Goal: Transaction & Acquisition: Purchase product/service

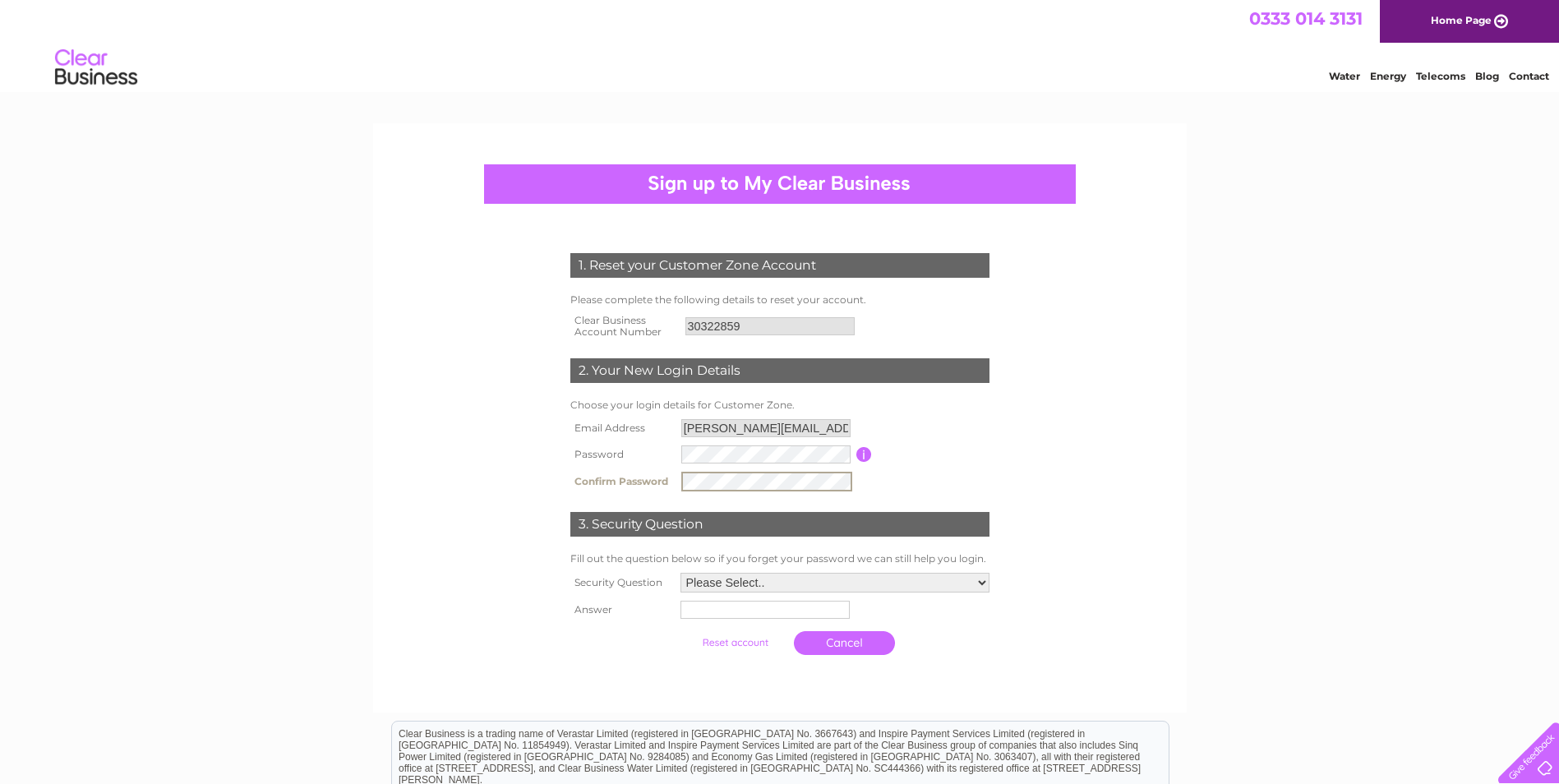
click at [942, 575] on select "Please Select.. In what town or city was your first job? In what town or city d…" at bounding box center [835, 582] width 309 height 19
select select "6"
click at [679, 572] on select "Please Select.. In what town or city was your first job? In what town or city d…" at bounding box center [834, 581] width 311 height 21
click at [781, 605] on input "text" at bounding box center [763, 609] width 169 height 18
type input "Wonder Woman"
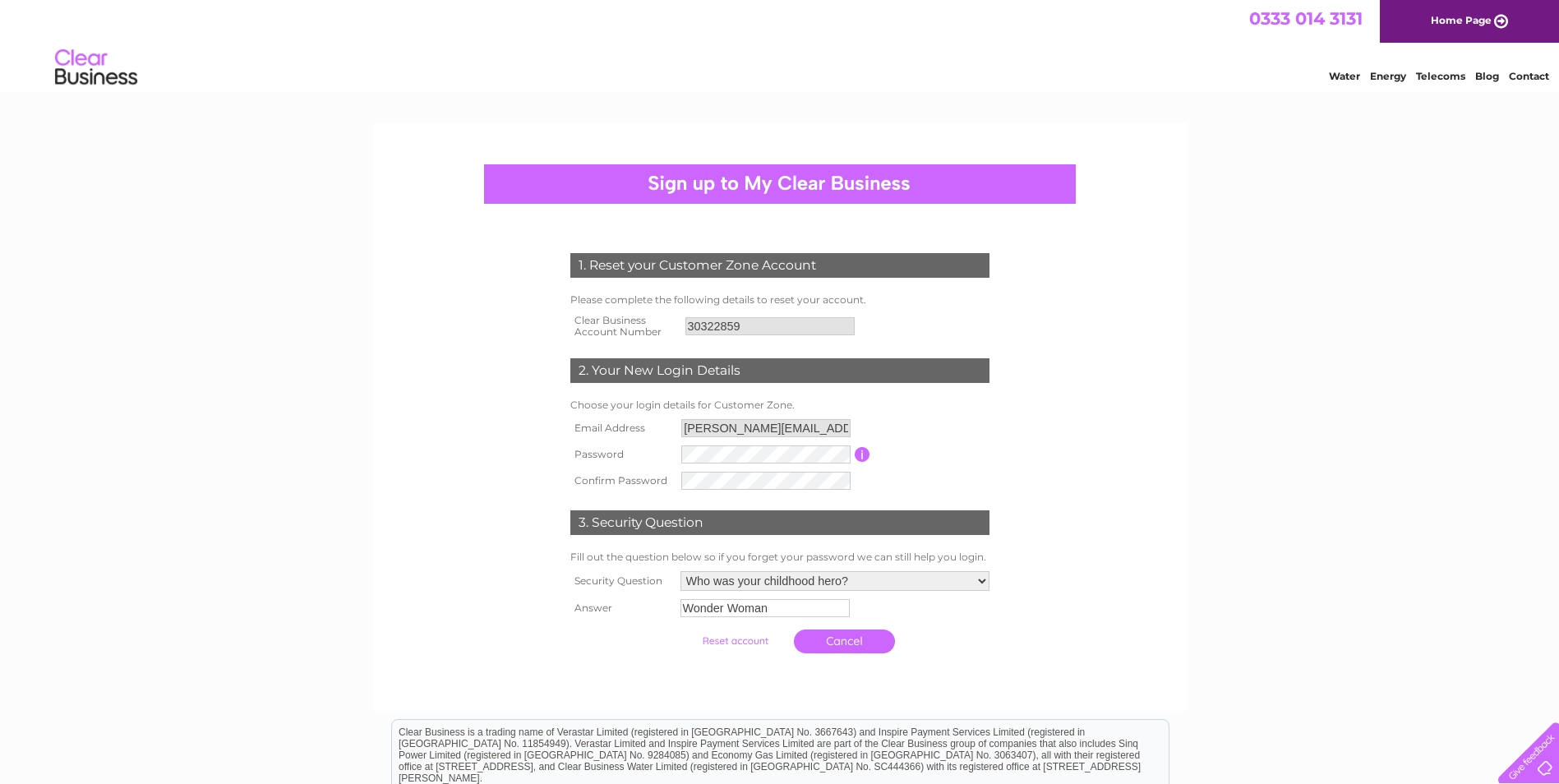
click at [736, 605] on input "submit" at bounding box center [735, 640] width 101 height 23
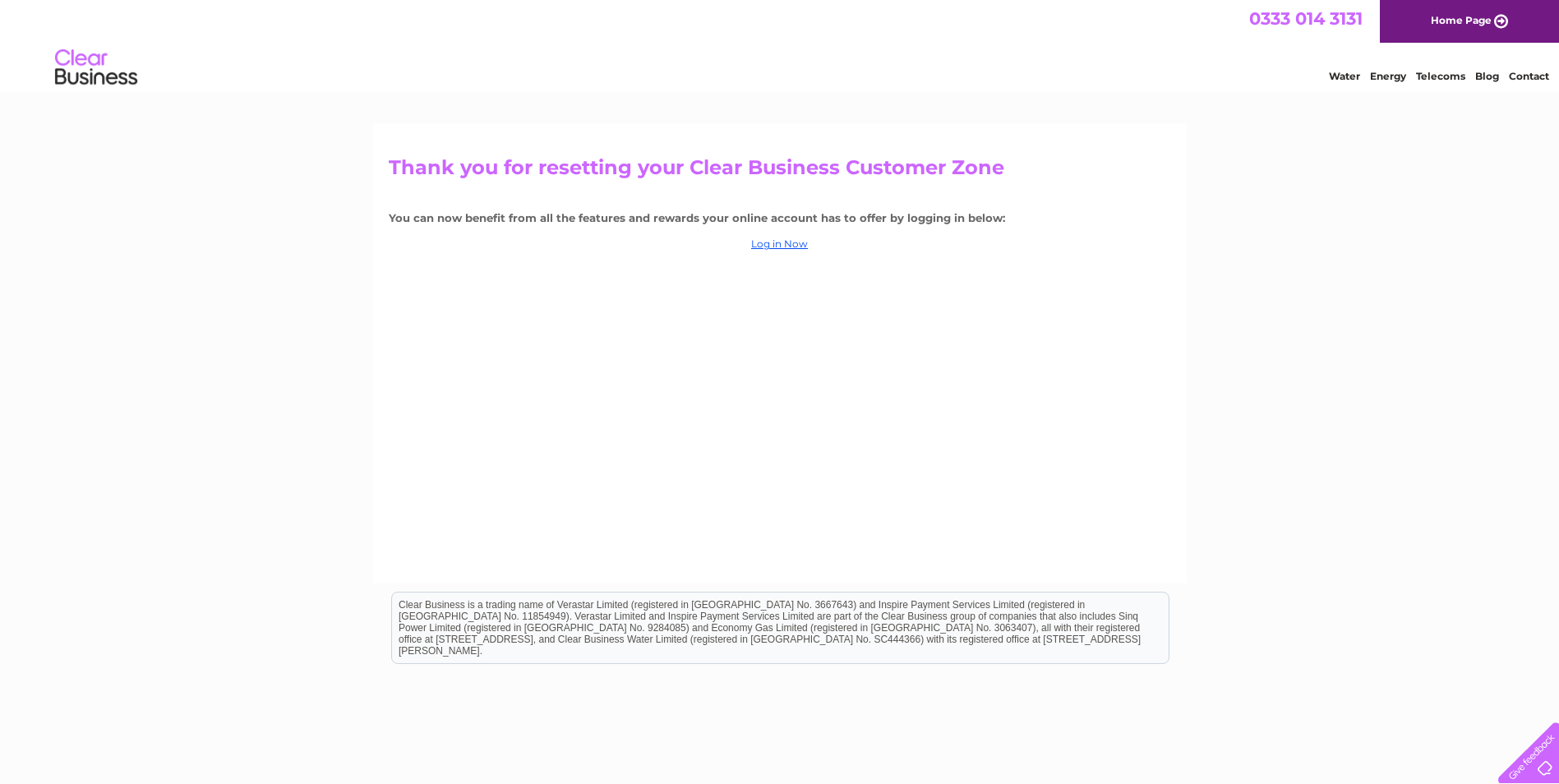
click at [784, 234] on div "Thank you for resetting your Clear Business Customer Zone You can now benefit f…" at bounding box center [780, 353] width 813 height 460
click at [785, 240] on link "Log in Now" at bounding box center [780, 244] width 56 height 13
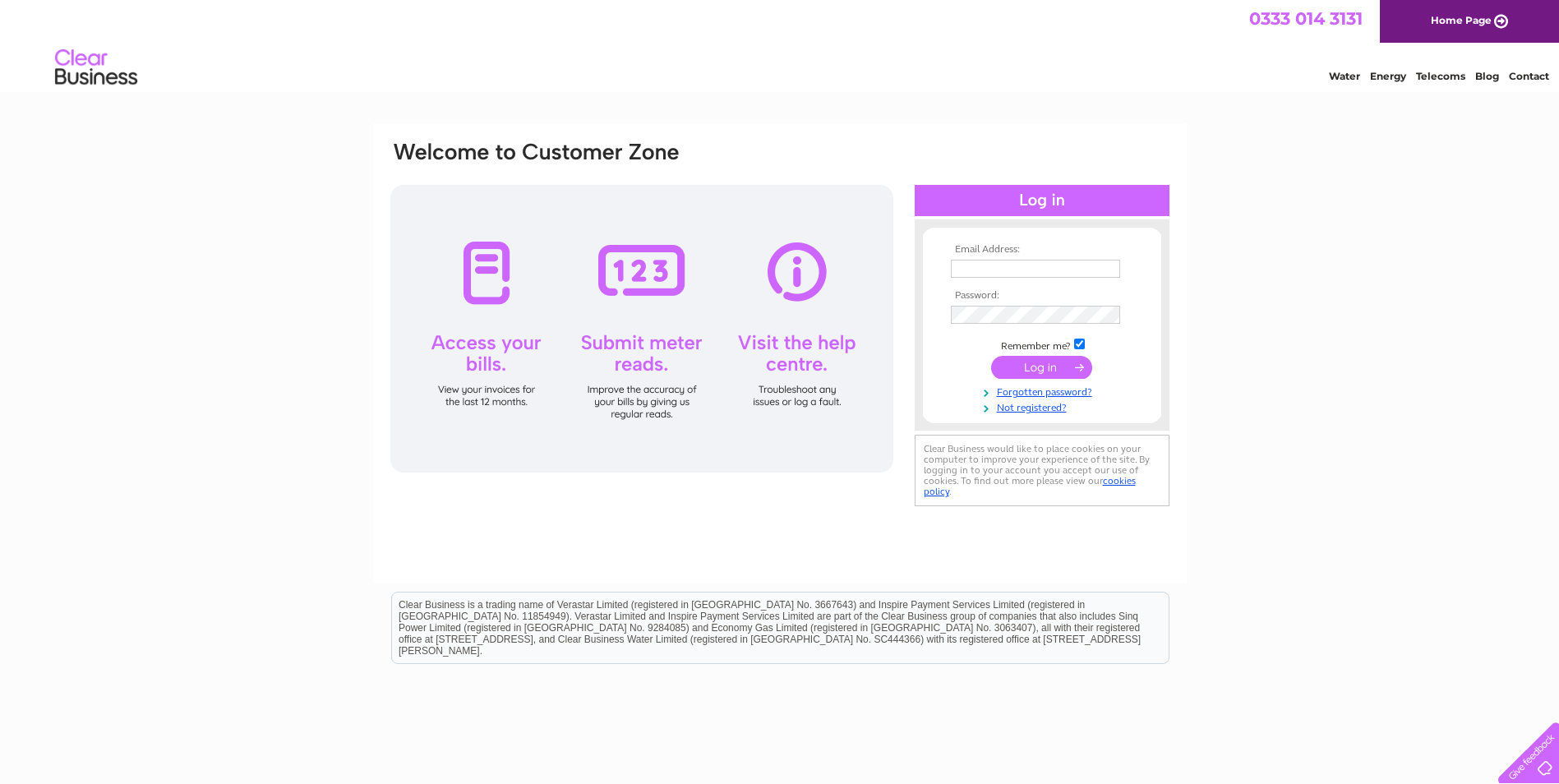
type input "[PERSON_NAME][EMAIL_ADDRESS][DOMAIN_NAME]"
click at [1034, 362] on input "submit" at bounding box center [1042, 368] width 101 height 23
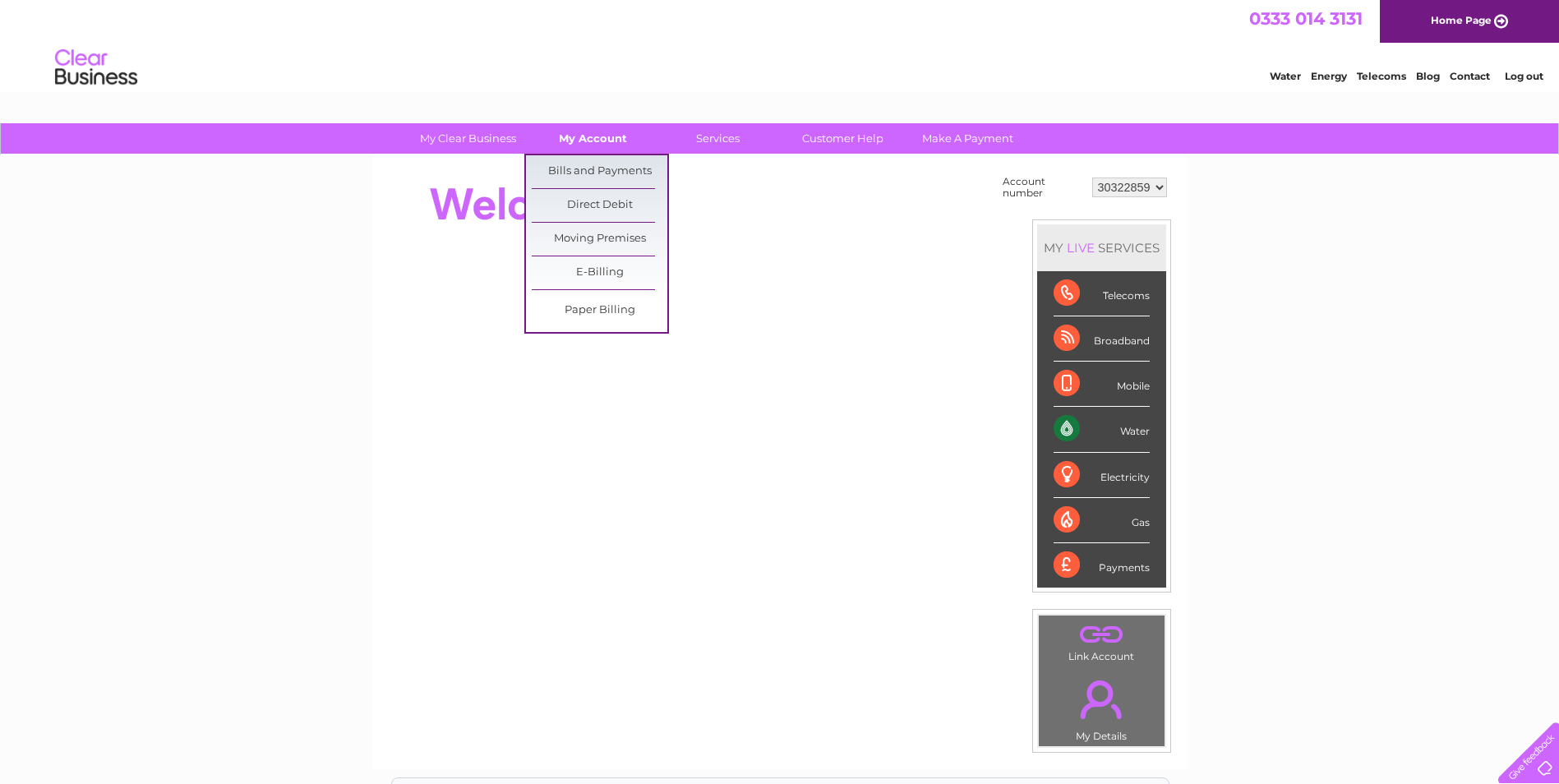
click at [598, 129] on link "My Account" at bounding box center [593, 138] width 136 height 30
click at [592, 169] on link "Bills and Payments" at bounding box center [600, 172] width 136 height 33
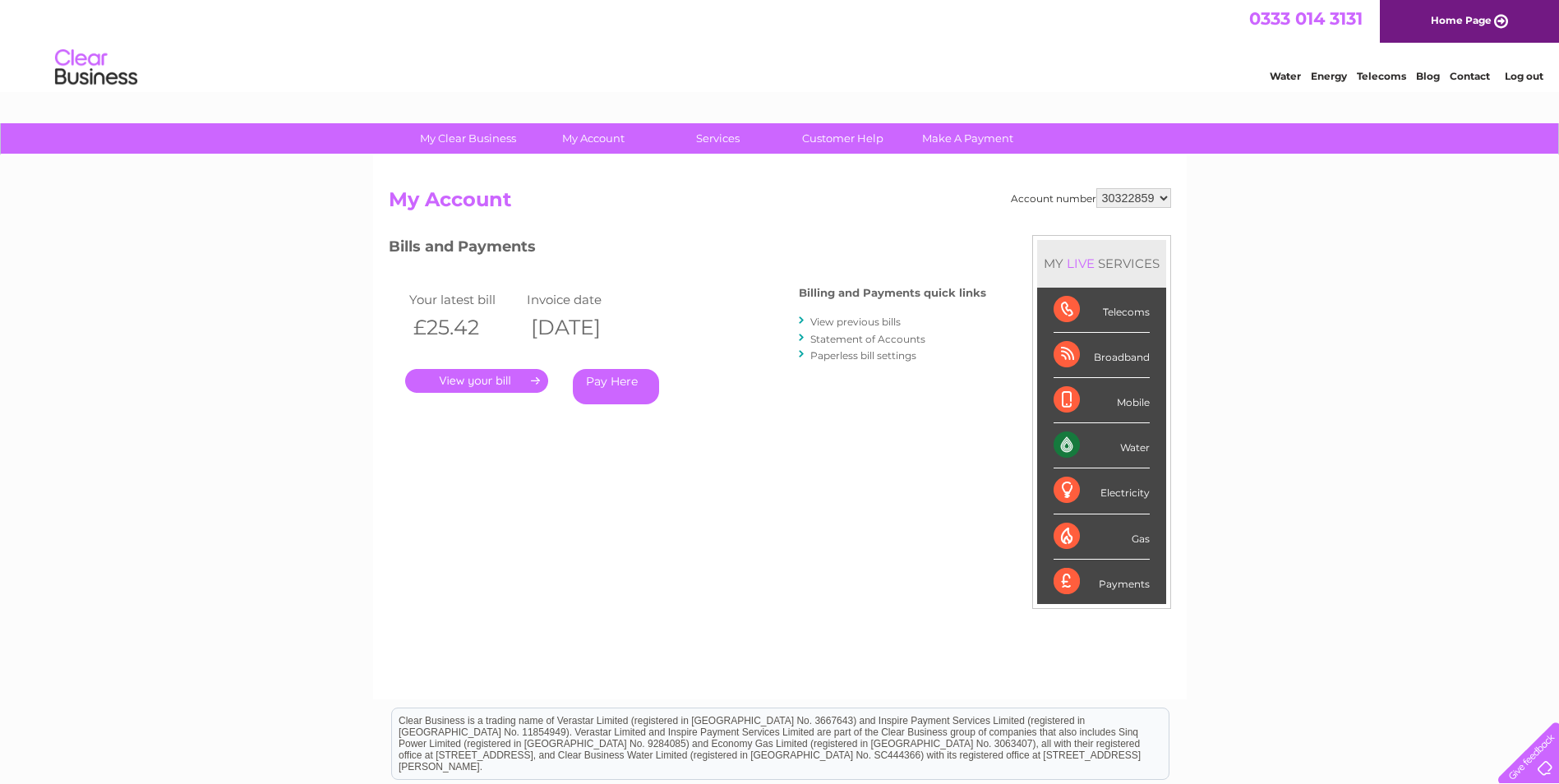
click at [501, 378] on link "." at bounding box center [476, 380] width 143 height 24
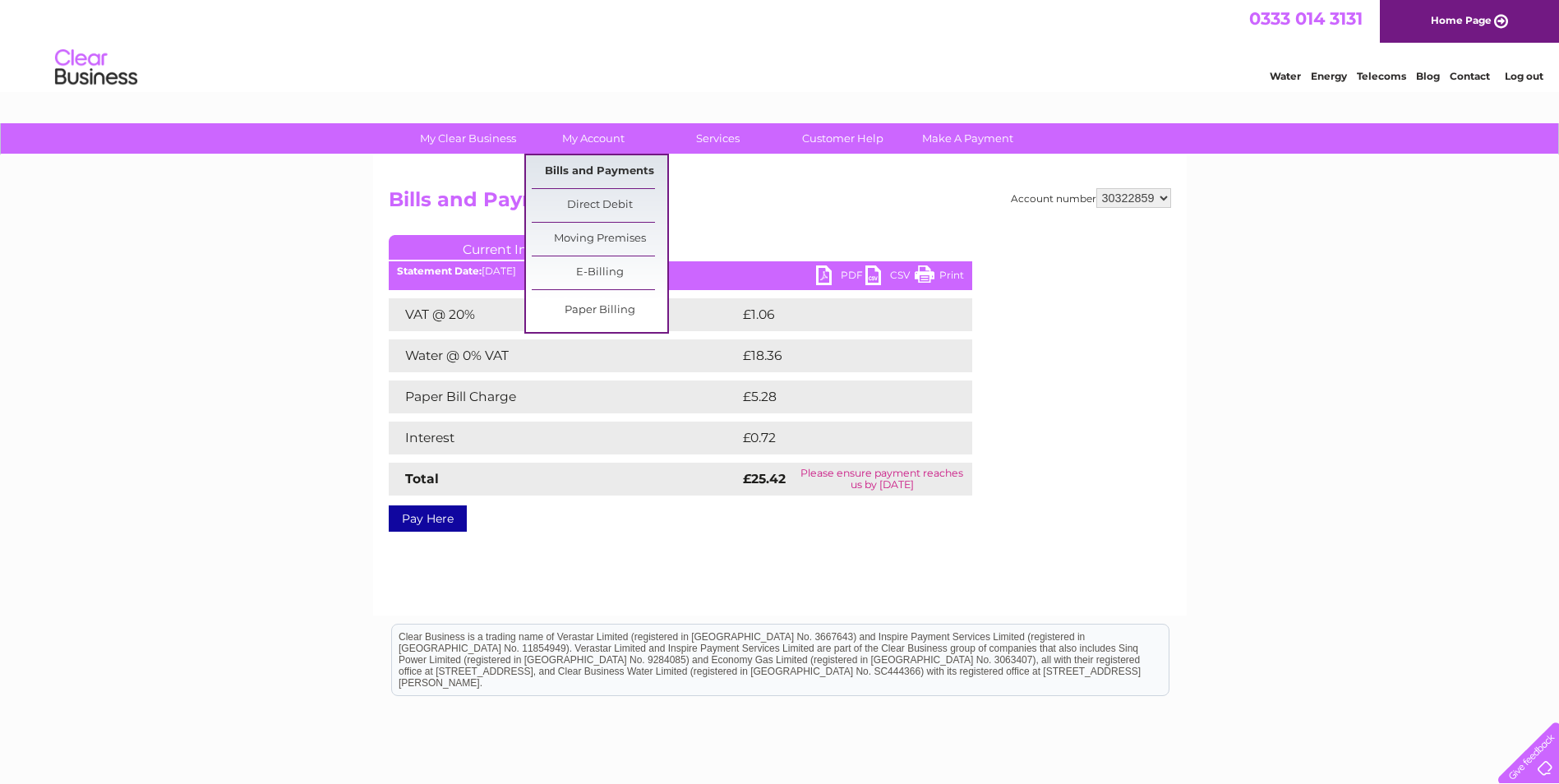
click at [576, 174] on link "Bills and Payments" at bounding box center [600, 172] width 136 height 33
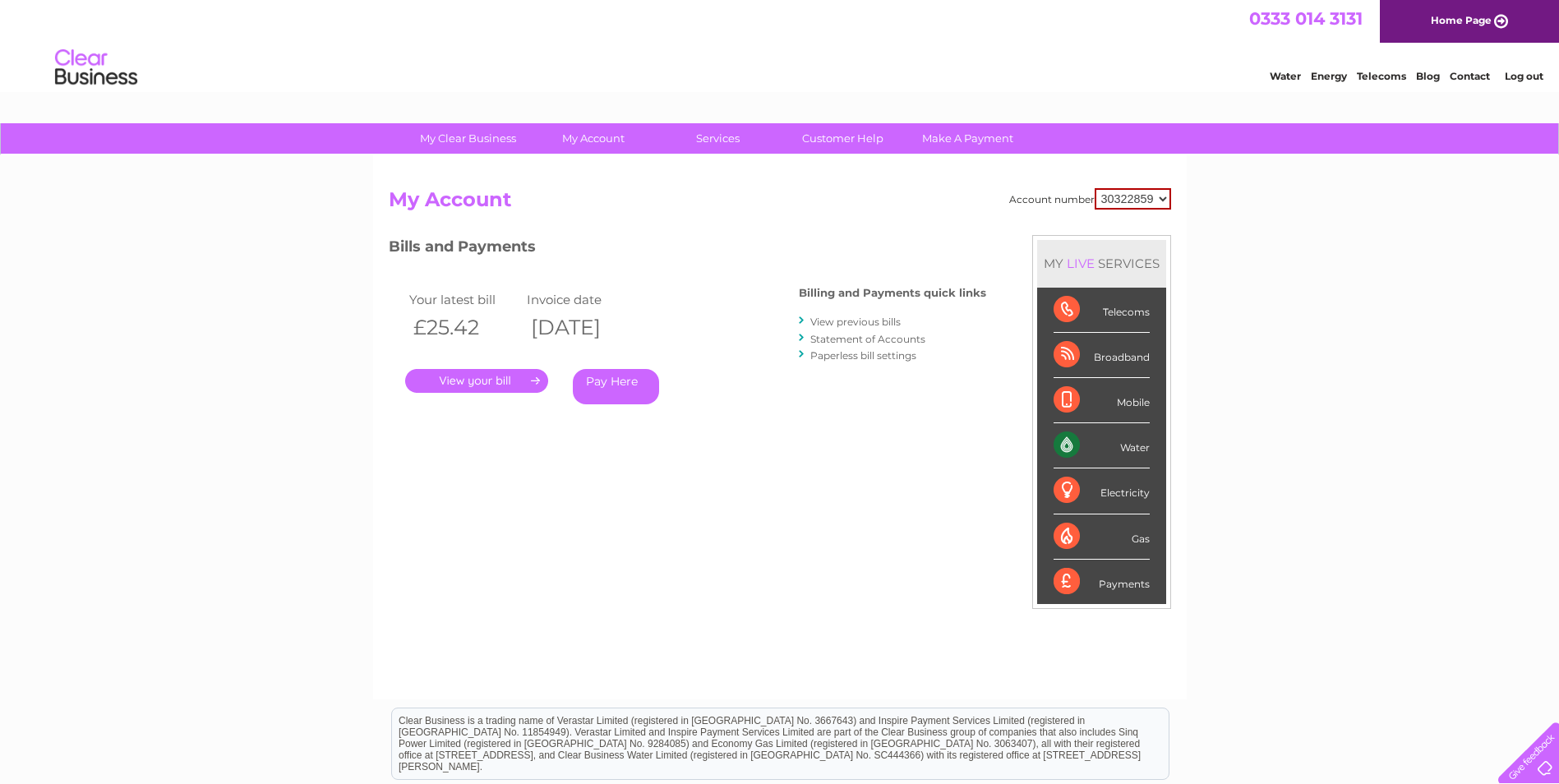
click at [884, 324] on link "View previous bills" at bounding box center [855, 321] width 90 height 13
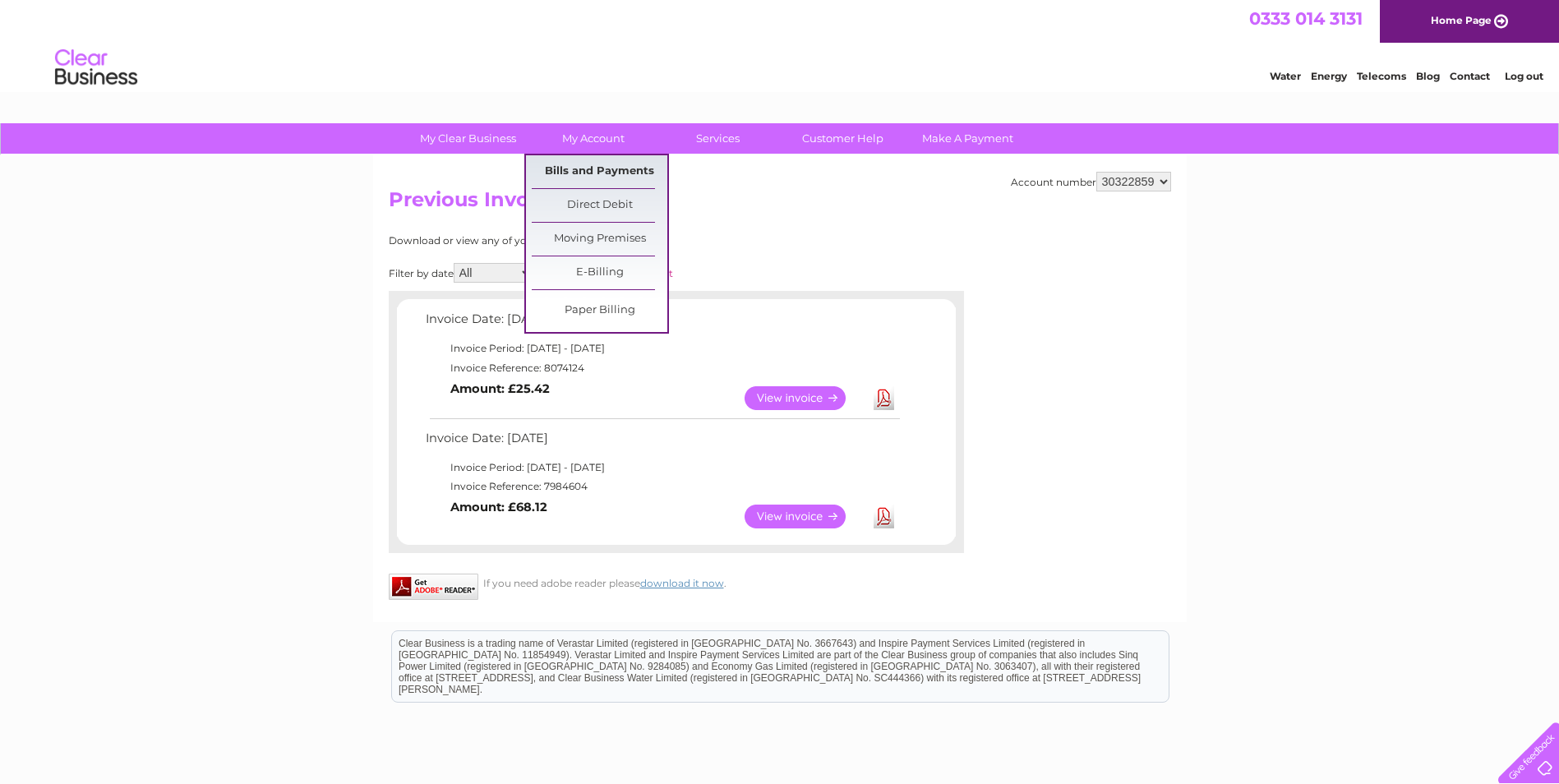
click at [591, 176] on link "Bills and Payments" at bounding box center [600, 172] width 136 height 33
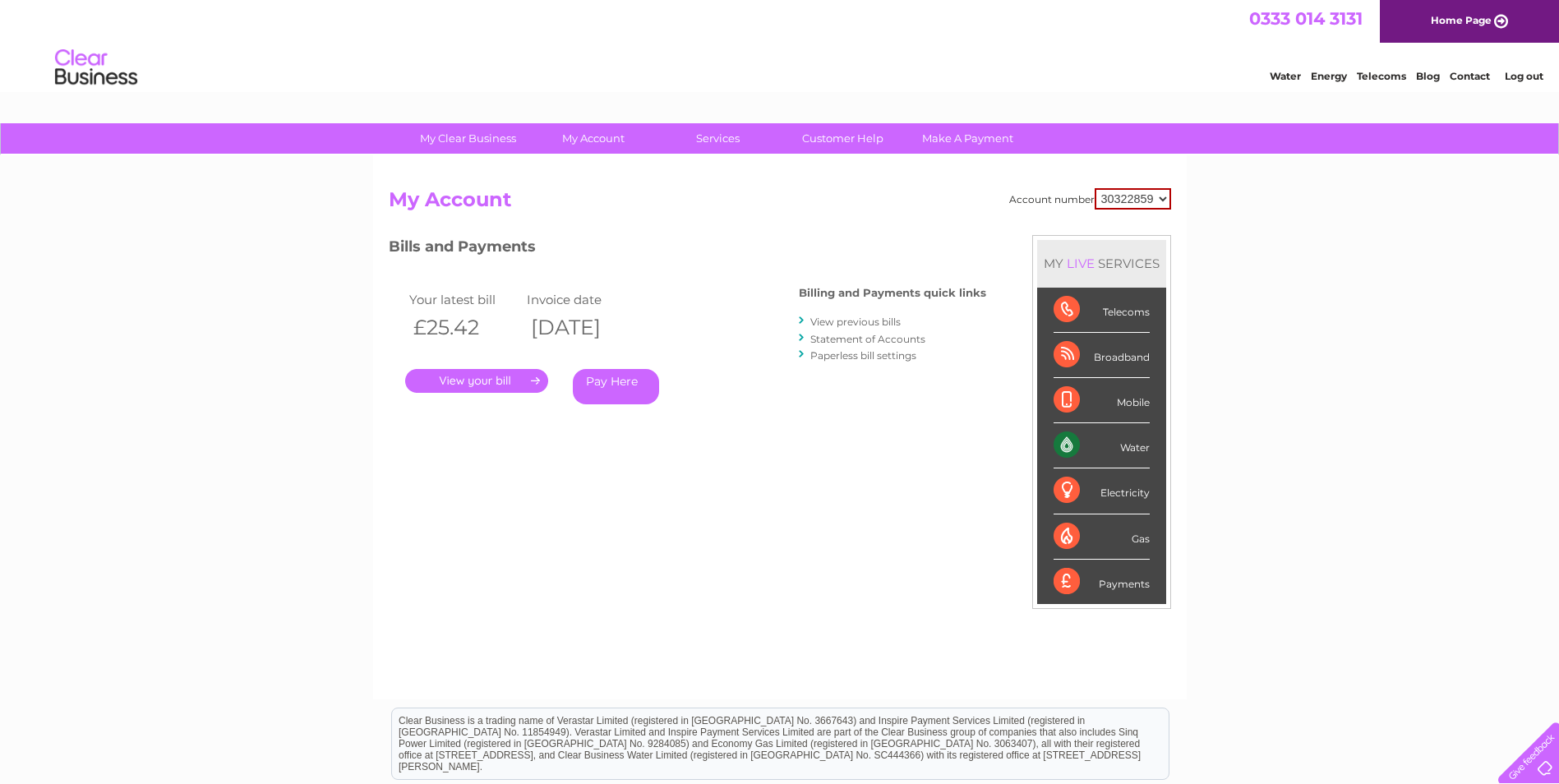
click at [905, 337] on link "Statement of Accounts" at bounding box center [868, 339] width 116 height 13
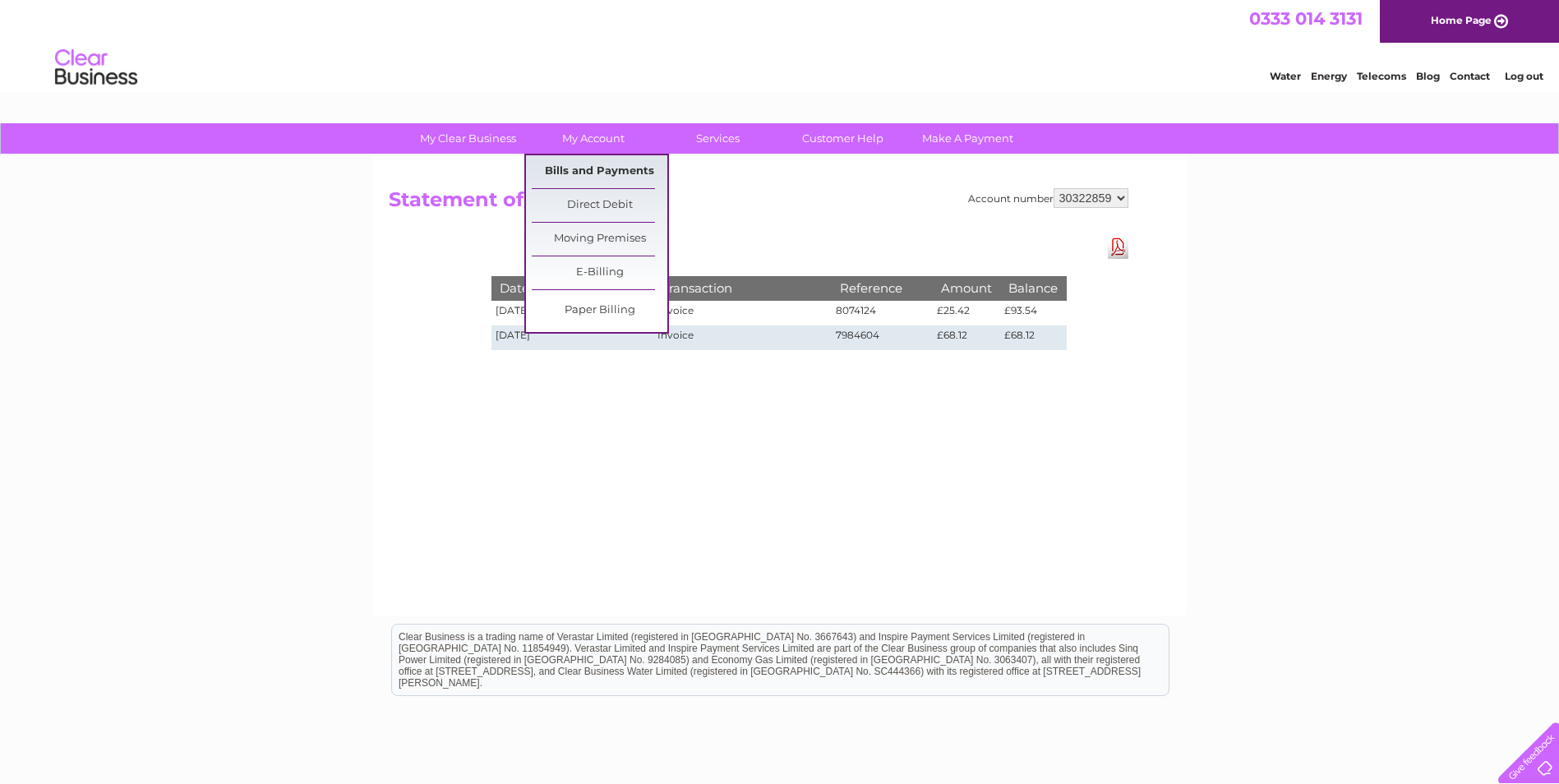
click at [619, 172] on link "Bills and Payments" at bounding box center [600, 172] width 136 height 33
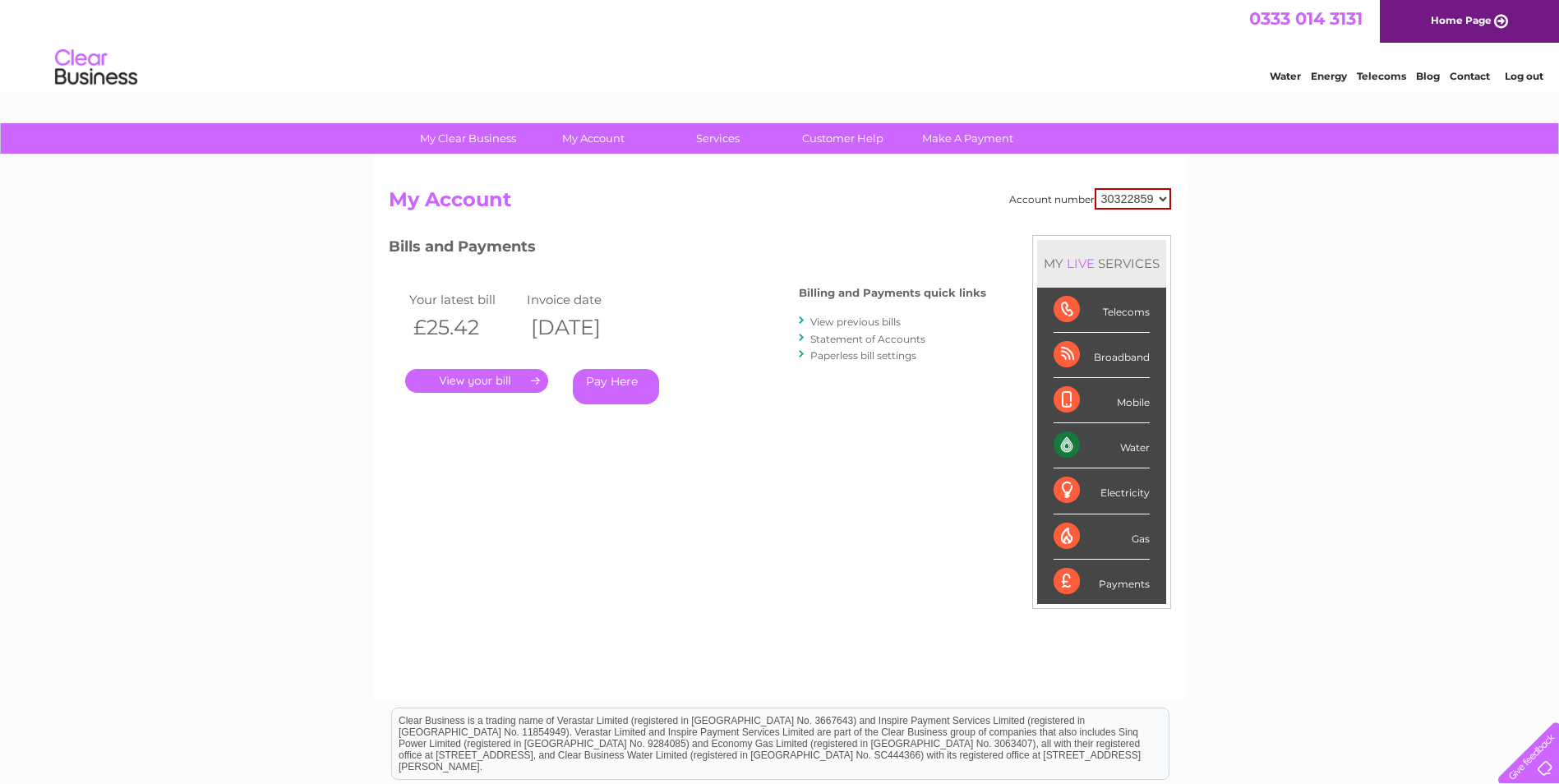
click at [858, 319] on link "View previous bills" at bounding box center [855, 321] width 90 height 13
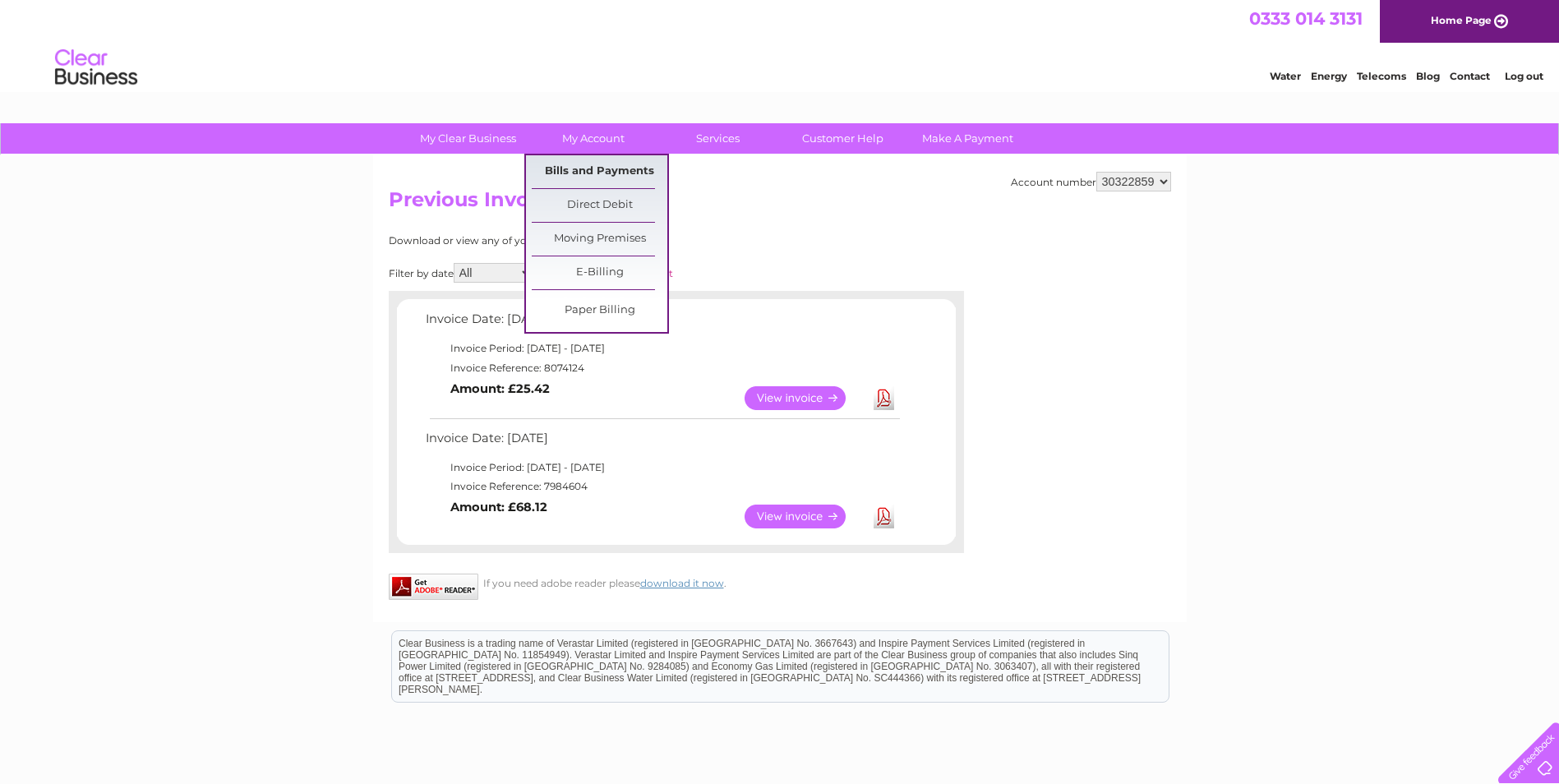
click at [572, 173] on link "Bills and Payments" at bounding box center [600, 172] width 136 height 33
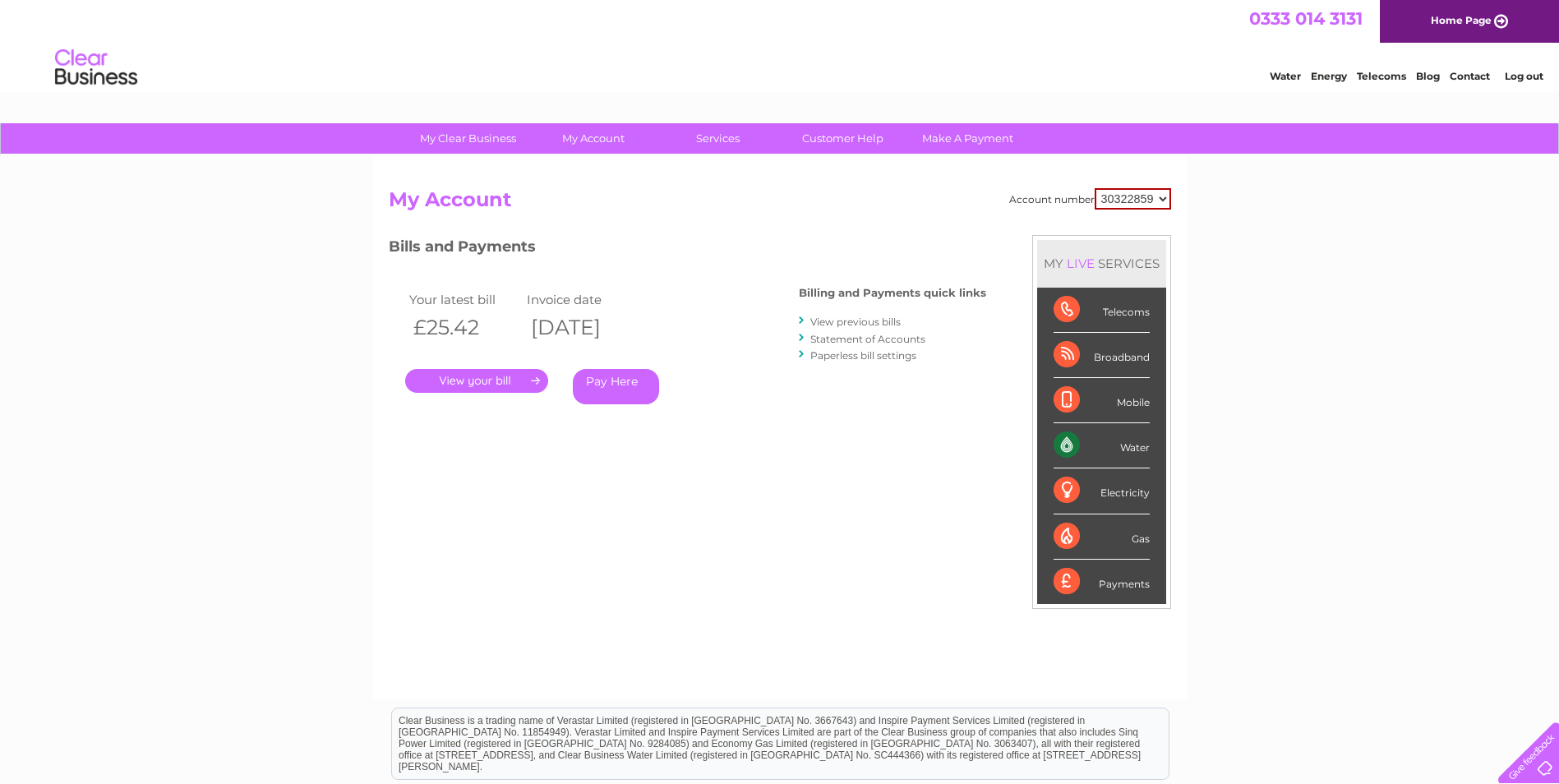
click at [1118, 583] on div "Payments" at bounding box center [1101, 581] width 96 height 45
click at [1072, 579] on div "Payments" at bounding box center [1101, 581] width 96 height 45
click at [608, 381] on link "Pay Here" at bounding box center [615, 386] width 86 height 35
click at [847, 323] on link "View previous bills" at bounding box center [855, 321] width 90 height 13
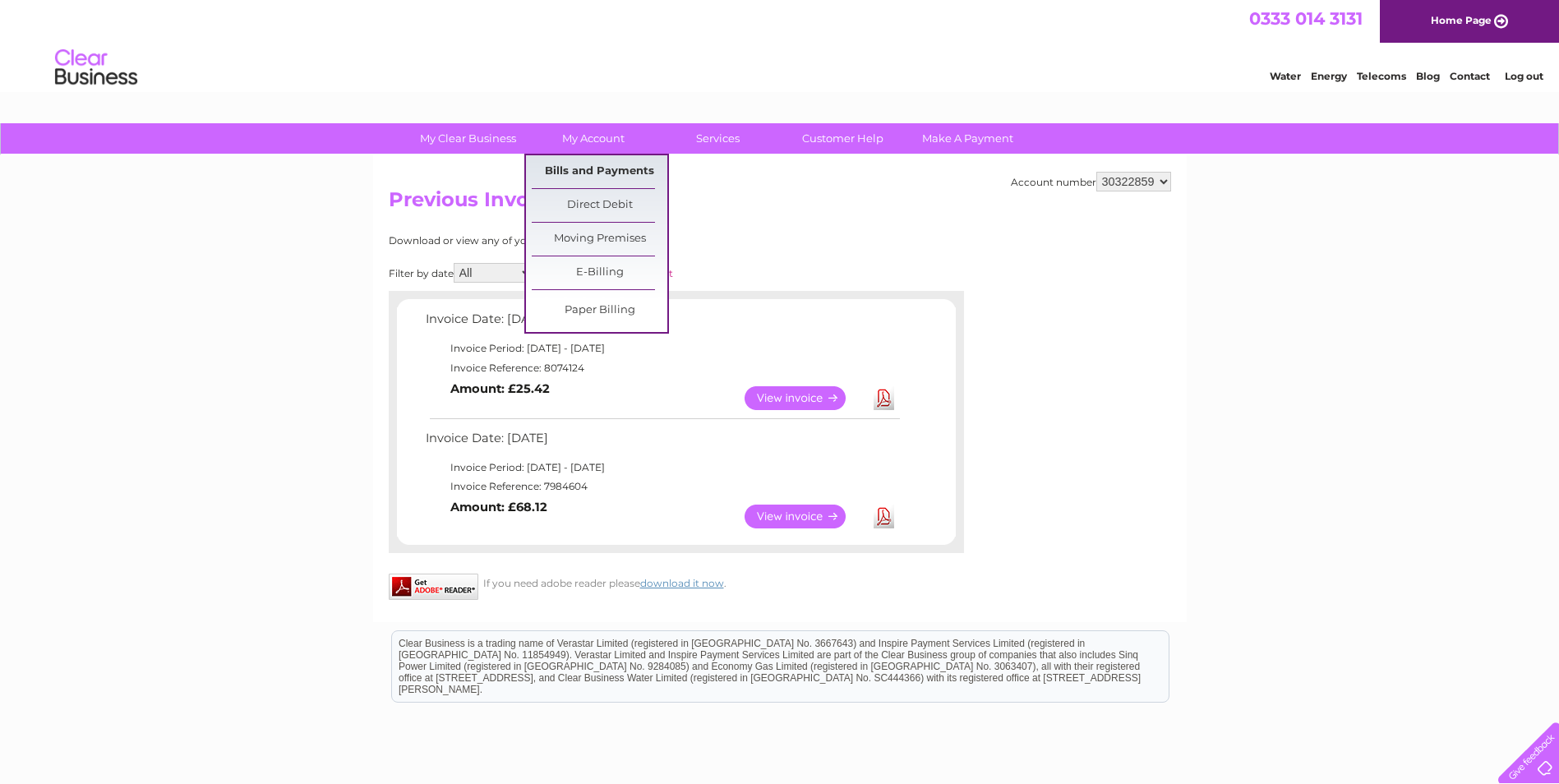
click at [602, 175] on link "Bills and Payments" at bounding box center [600, 172] width 136 height 33
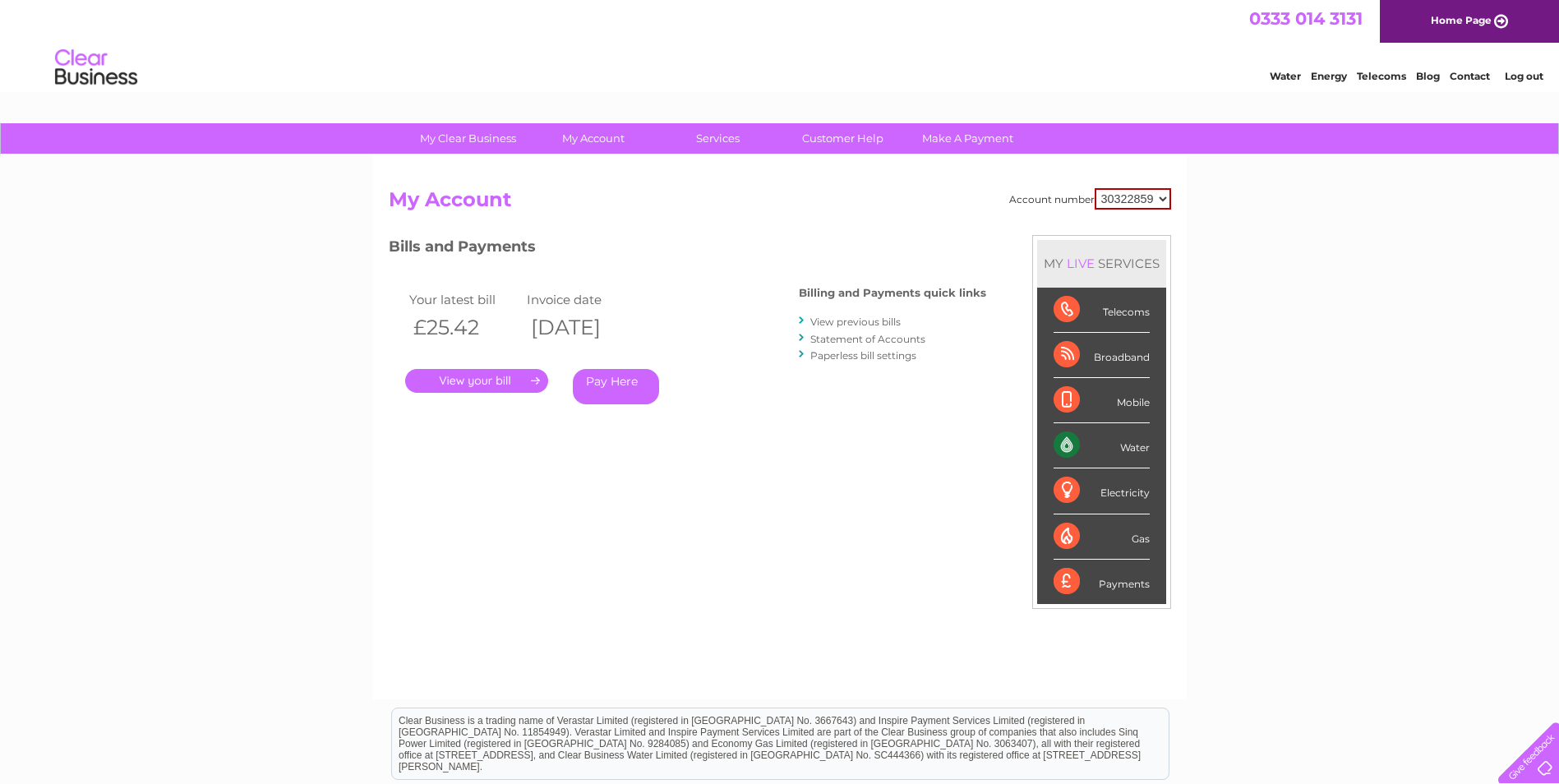
click at [618, 388] on link "Pay Here" at bounding box center [615, 386] width 86 height 35
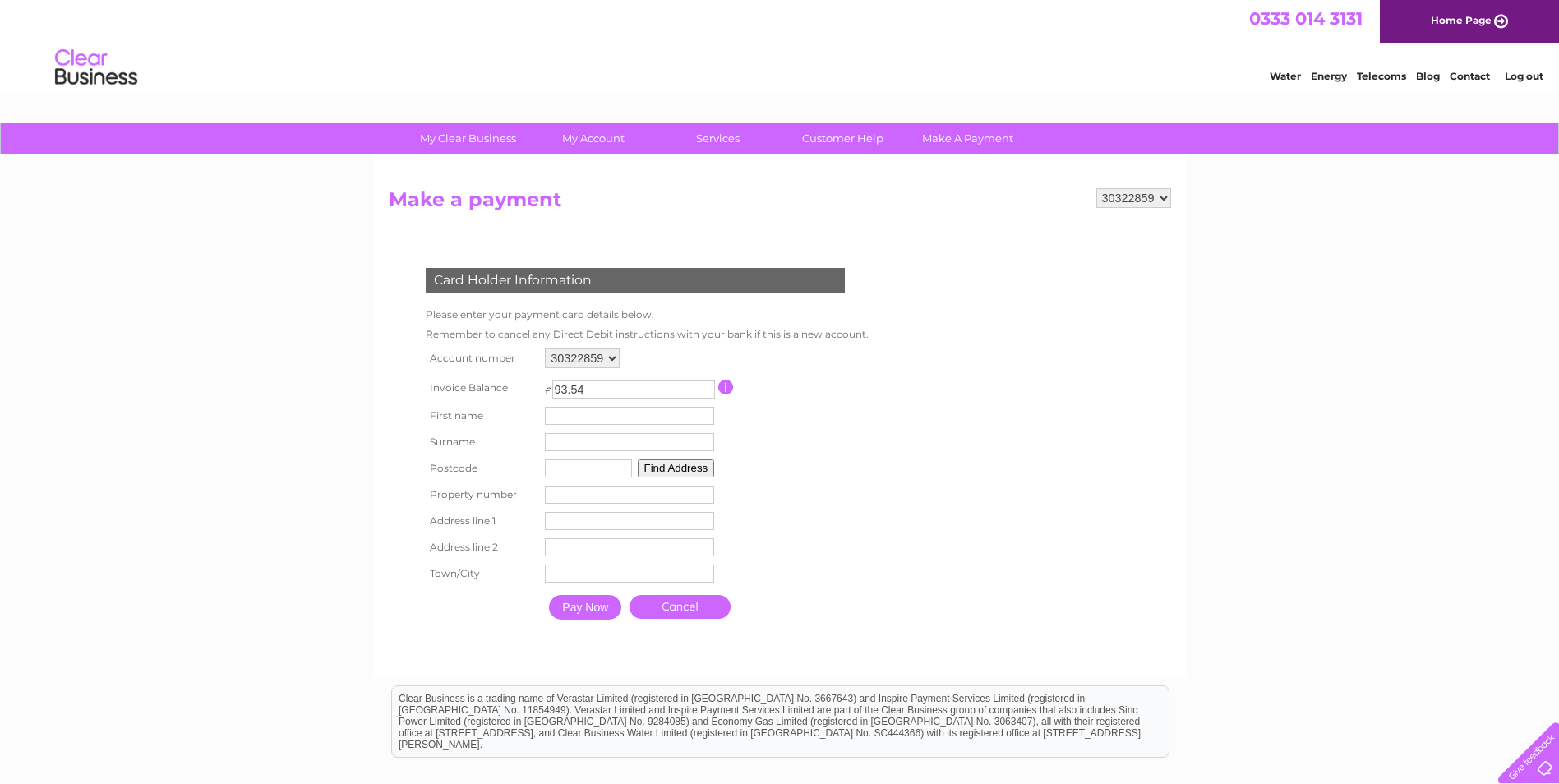
drag, startPoint x: 533, startPoint y: 379, endPoint x: 494, endPoint y: 379, distance: 39.0
click at [494, 379] on tr "Invoice Balance £ 93.54 This payment facility permits payment of the full outst…" at bounding box center [643, 386] width 444 height 30
type input "68.12"
click at [554, 415] on input "text" at bounding box center [629, 415] width 169 height 18
click at [575, 416] on input "text" at bounding box center [632, 416] width 171 height 19
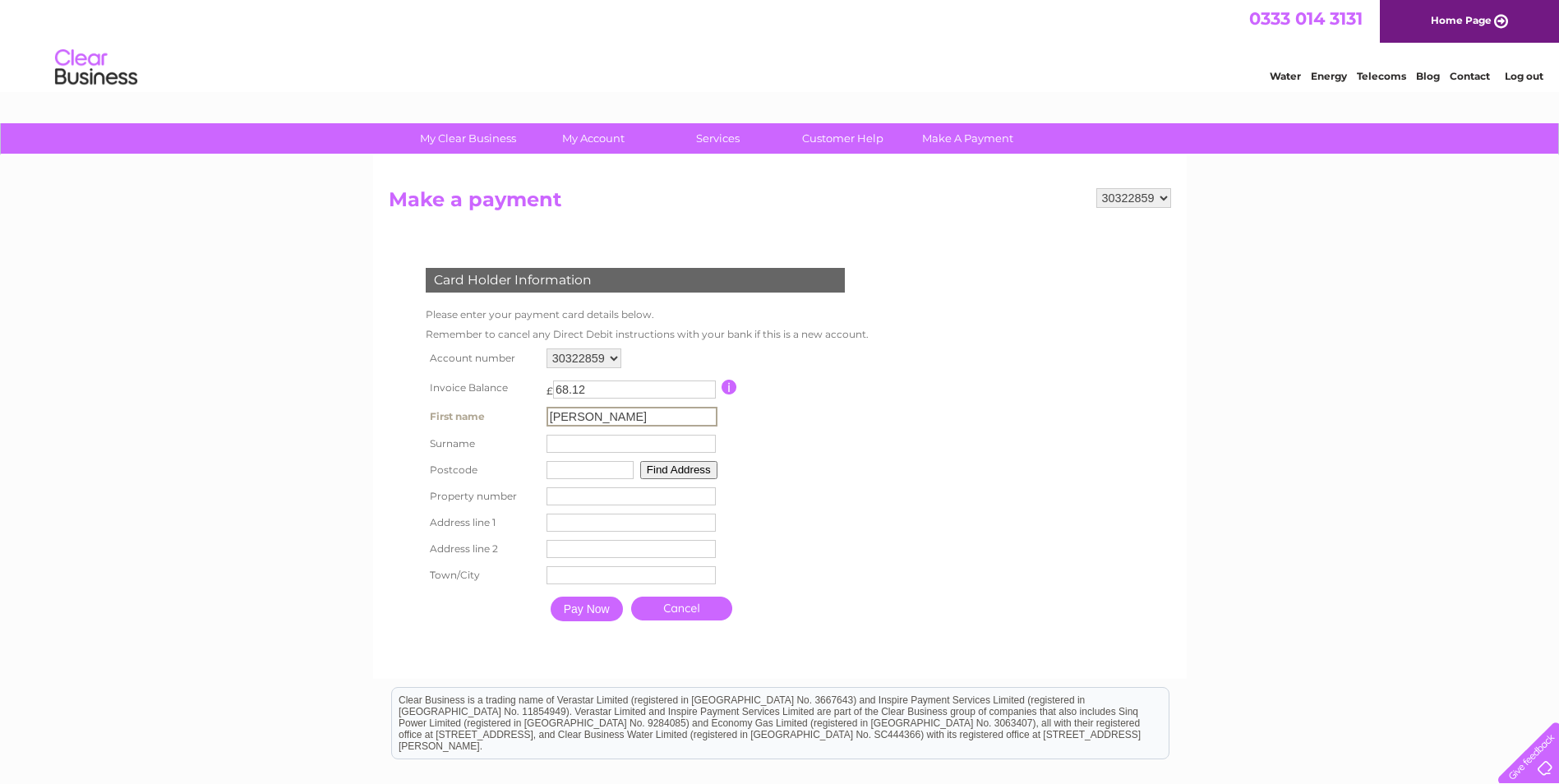
type input "[PERSON_NAME]"
type input "NE11 0HW"
type input "Unit [GEOGRAPHIC_DATA]"
type input "Team Valley Trading Estate"
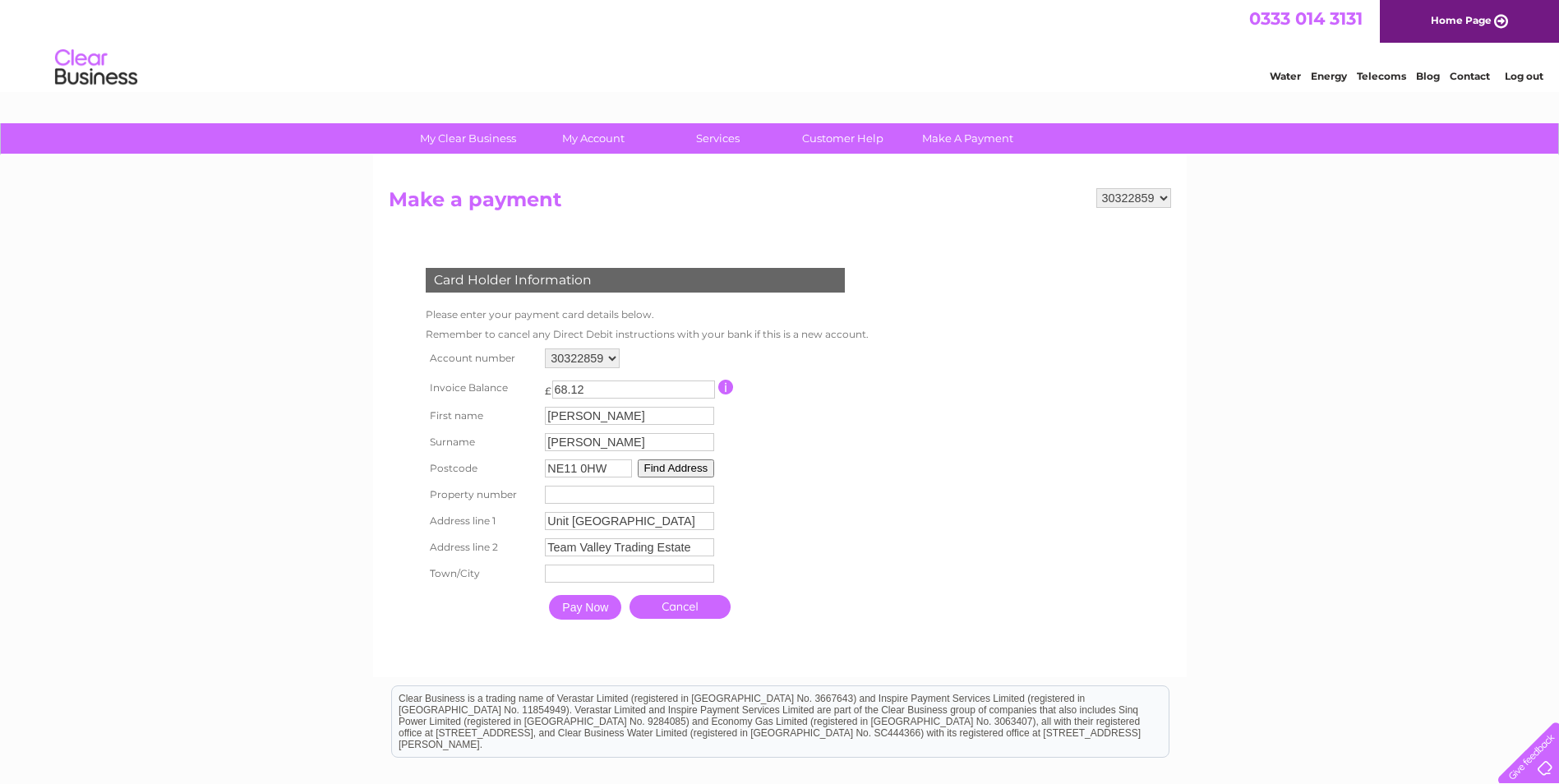
type input "Gateshead"
click at [742, 495] on table "Account number 30322859 Invoice Balance £ 68.12 First name [PERSON_NAME]" at bounding box center [643, 486] width 444 height 283
click at [601, 610] on input "Pay Now" at bounding box center [584, 606] width 72 height 24
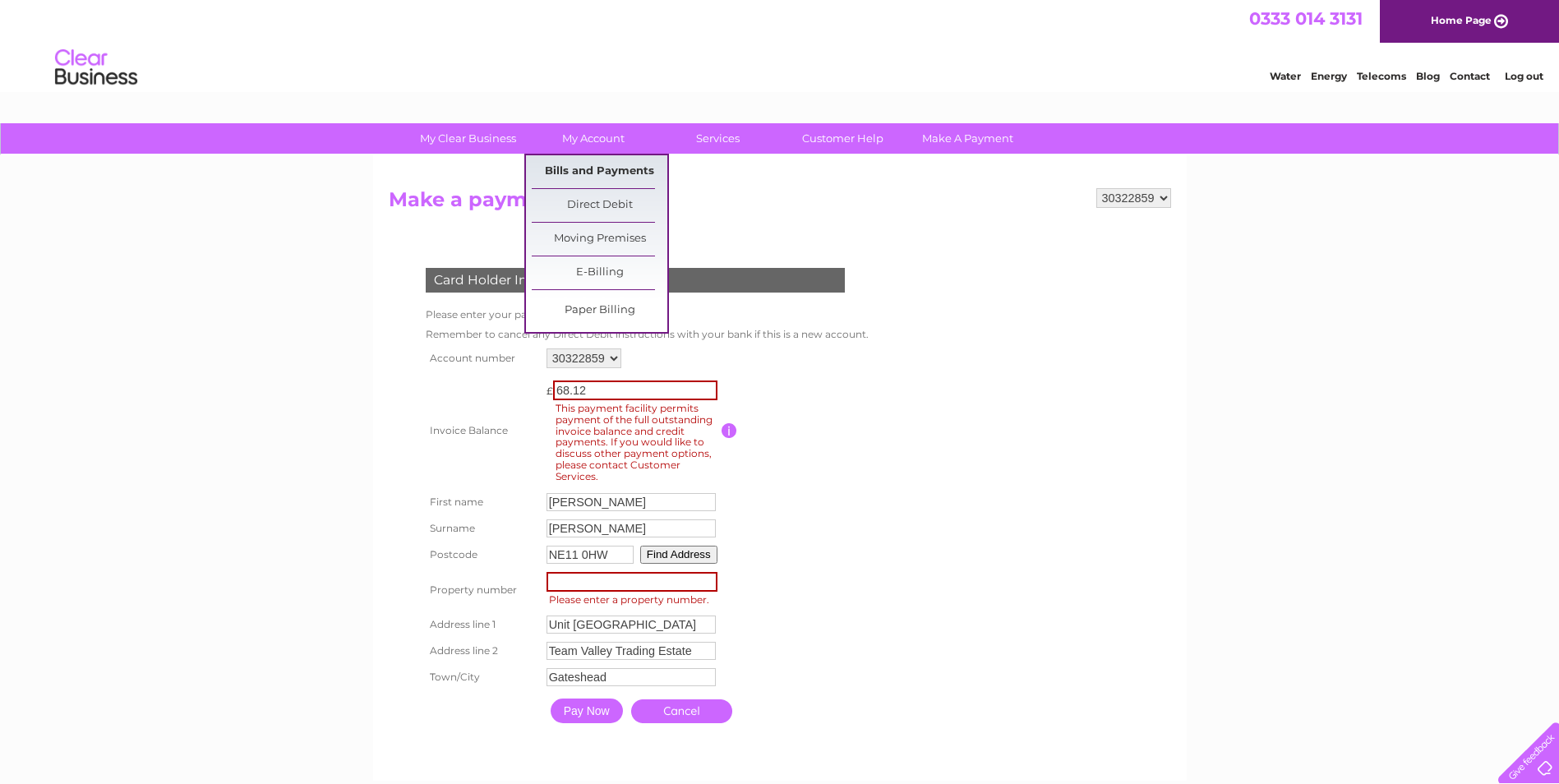
click at [604, 177] on link "Bills and Payments" at bounding box center [600, 172] width 136 height 33
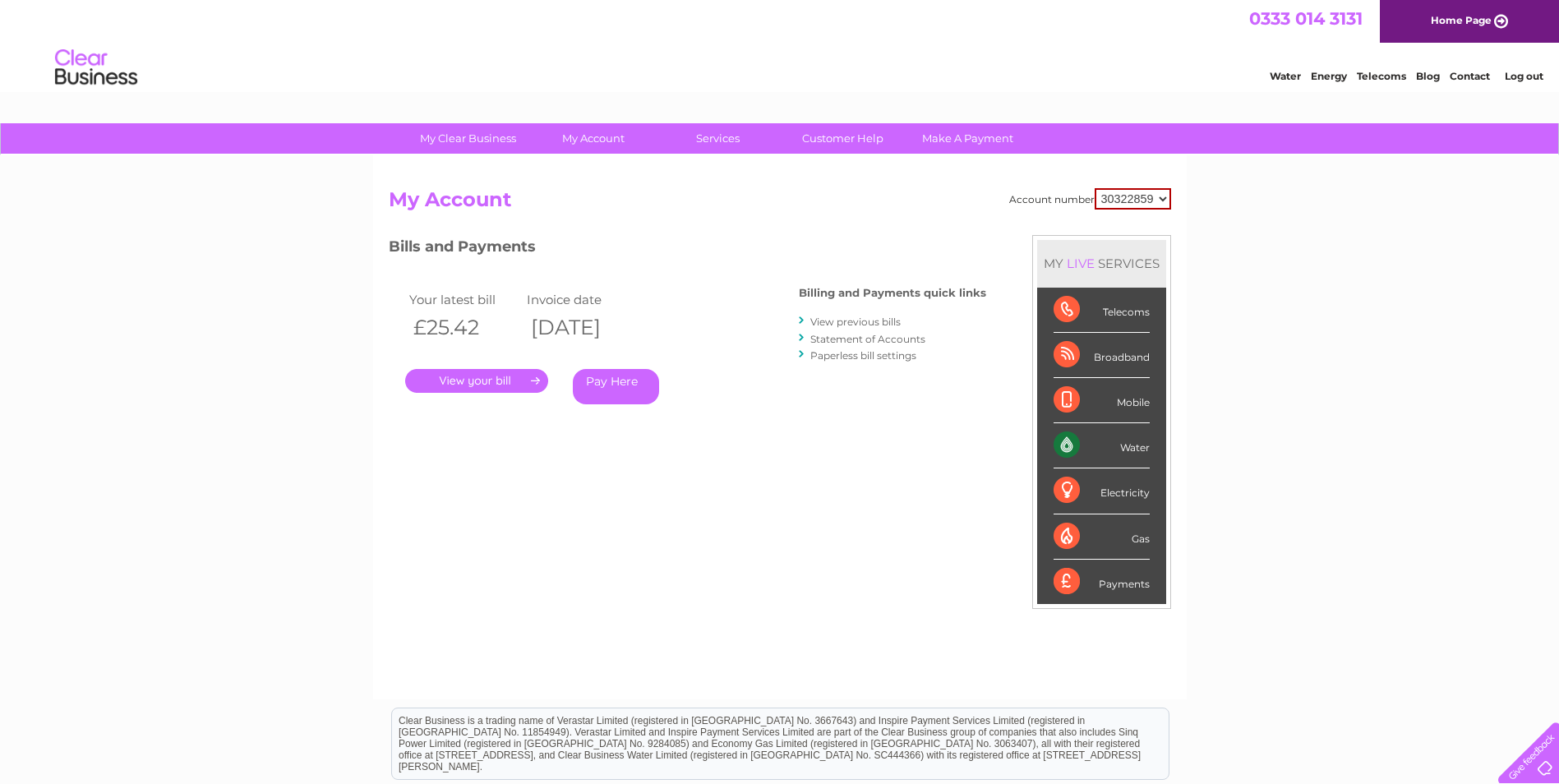
click at [613, 379] on link "Pay Here" at bounding box center [615, 386] width 86 height 35
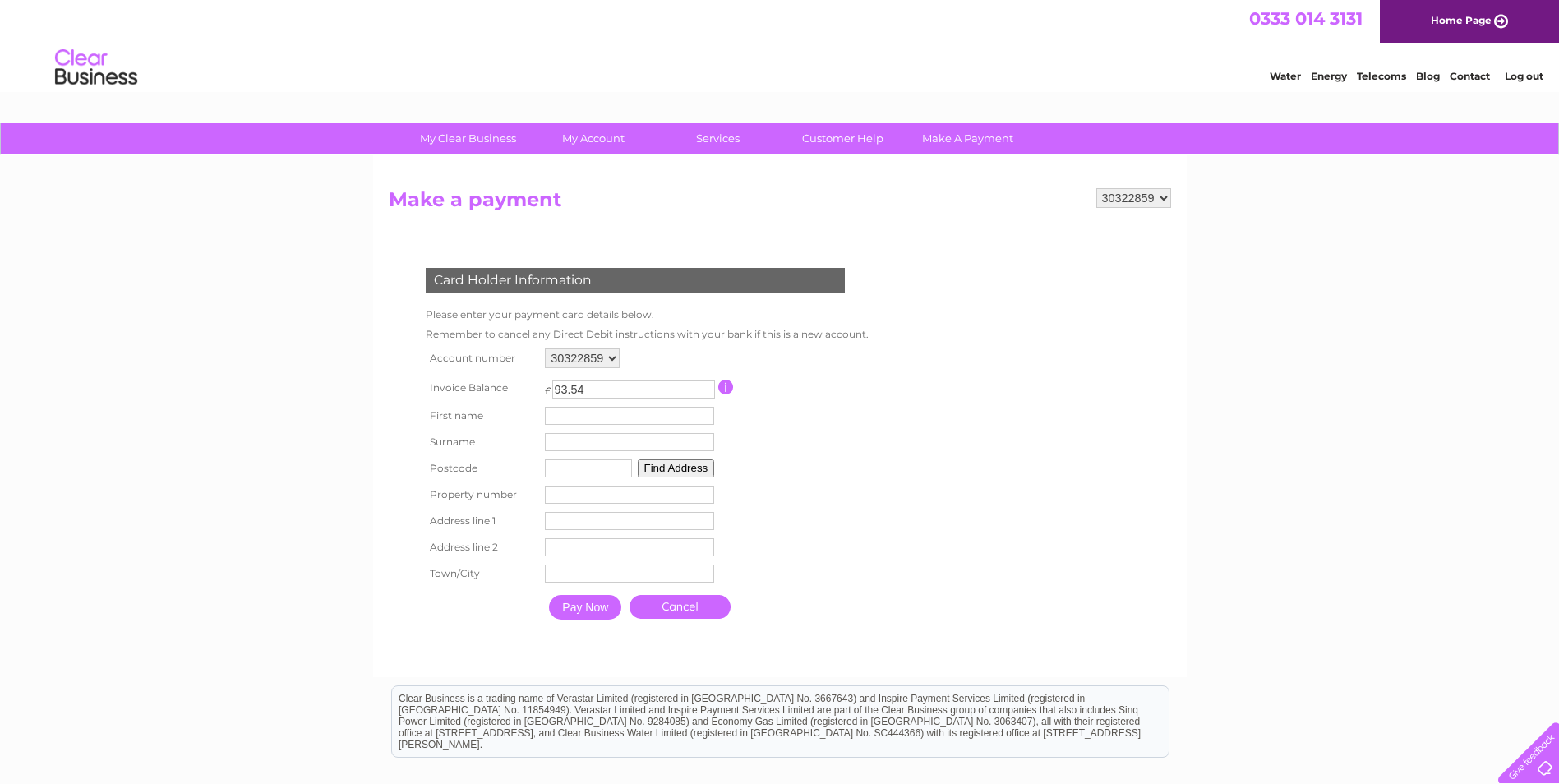
click at [591, 415] on input "text" at bounding box center [629, 415] width 169 height 18
type input "Paul"
type input "Allen"
type input "NE11 0HW"
type input "Unit 31 Kingsway House"
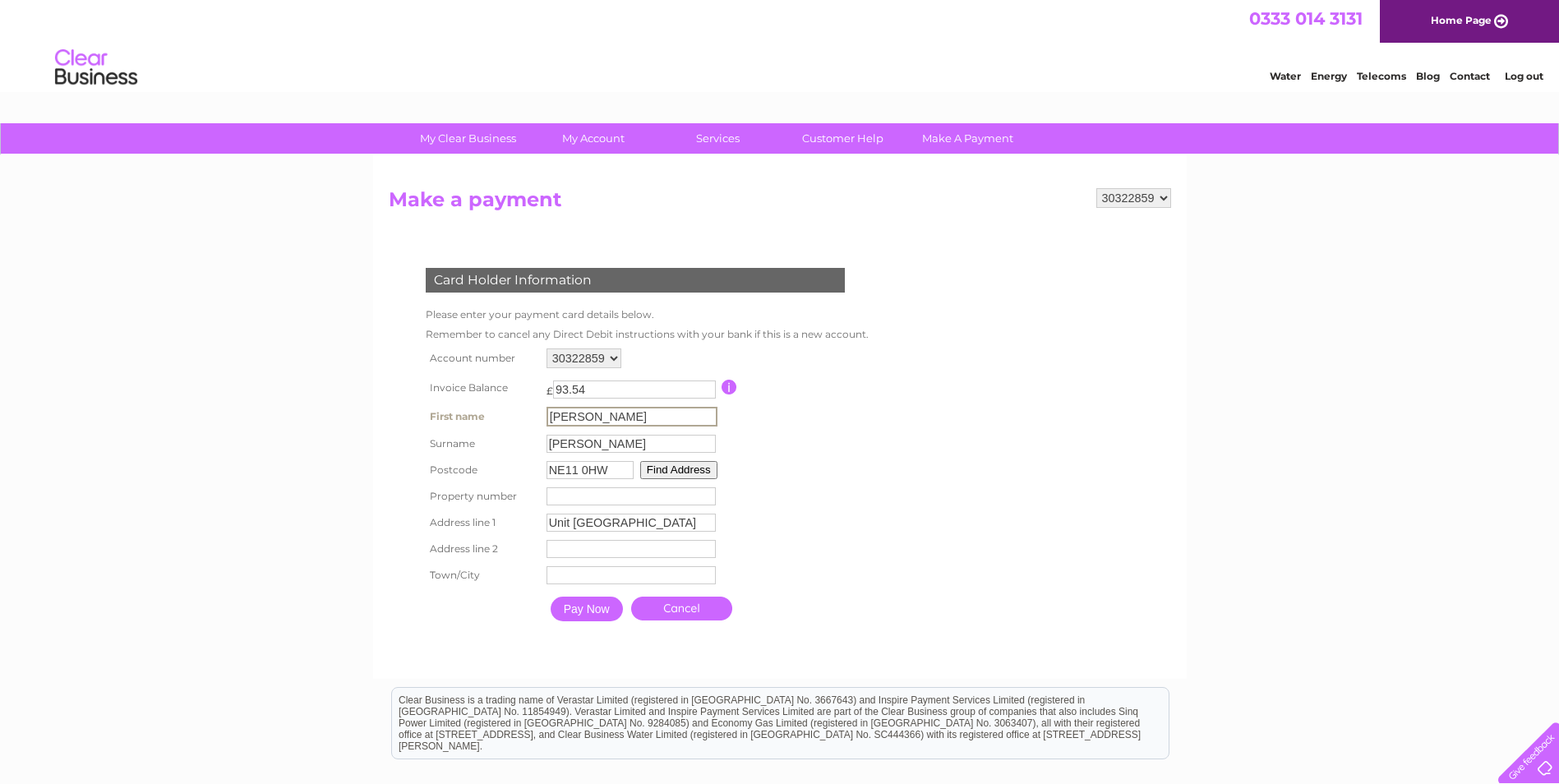
type input "Team Valley Trading Estate"
type input "Gateshead"
click at [598, 610] on input "Pay Now" at bounding box center [584, 606] width 72 height 24
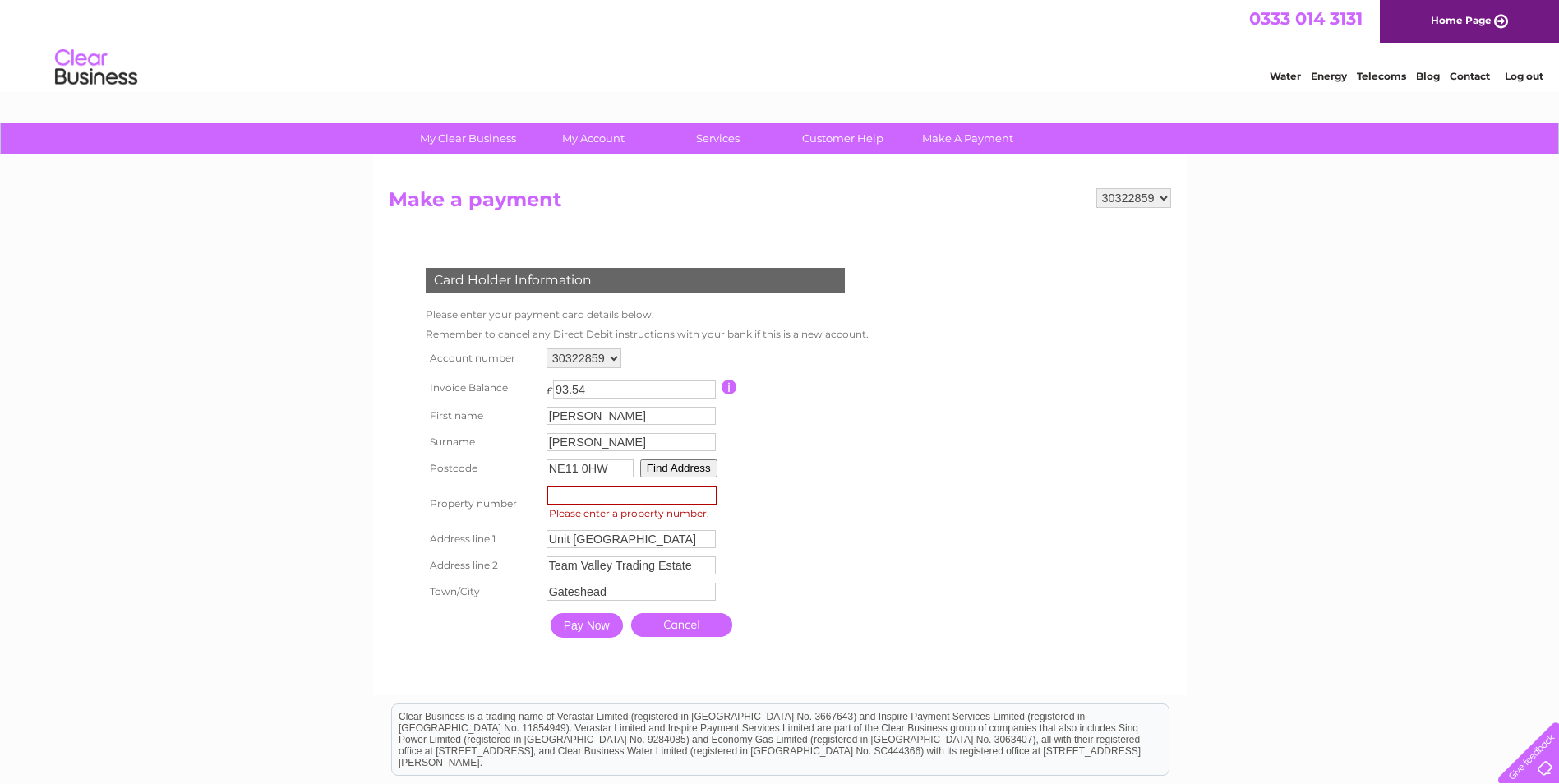
click at [550, 613] on input "Pay Now" at bounding box center [586, 625] width 72 height 24
click at [600, 493] on input "number" at bounding box center [632, 495] width 171 height 19
click at [706, 496] on input "-1" at bounding box center [632, 495] width 171 height 19
drag, startPoint x: 605, startPoint y: 500, endPoint x: 547, endPoint y: 500, distance: 58.0
click at [547, 500] on input "-1" at bounding box center [632, 495] width 171 height 19
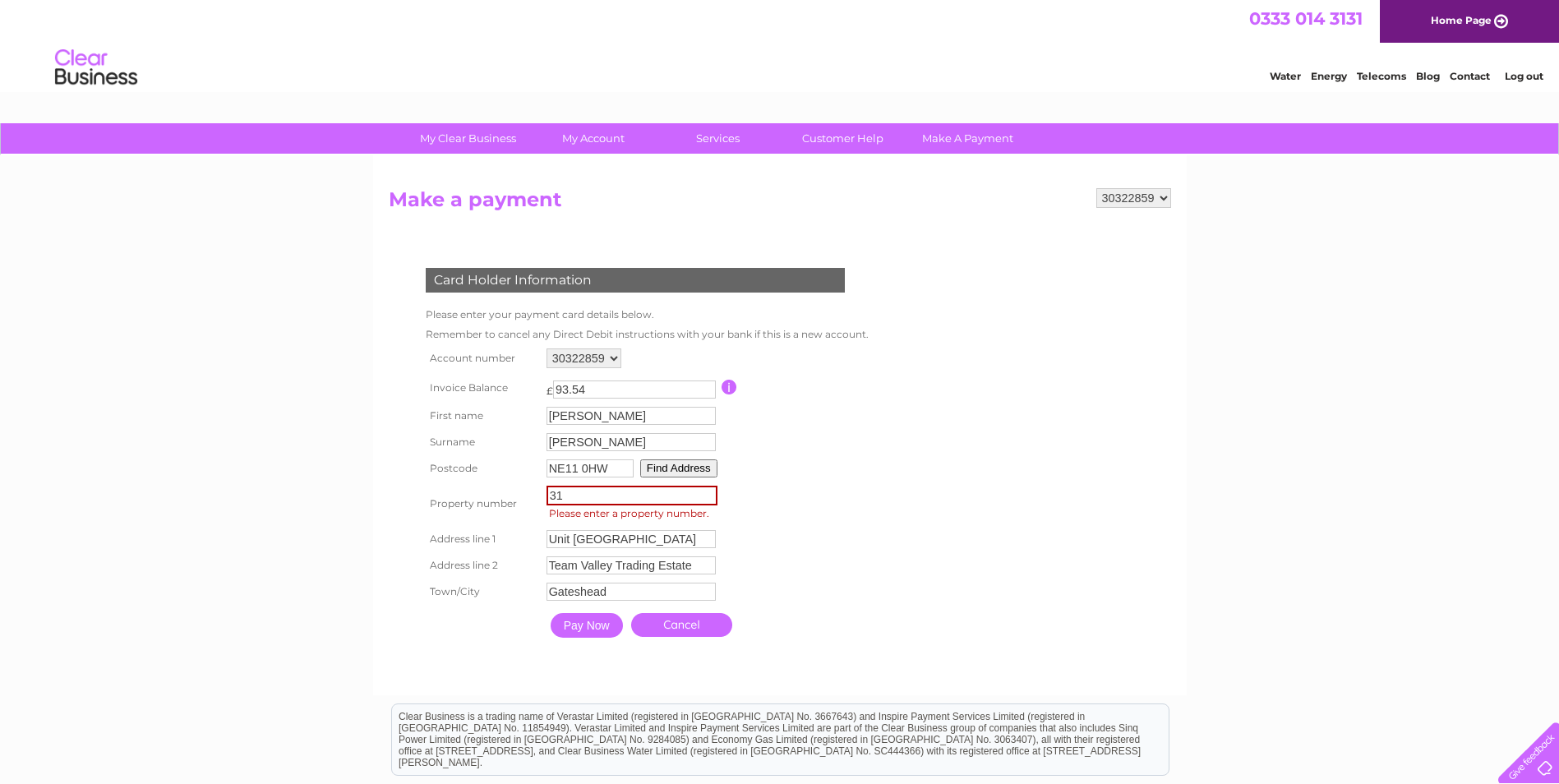
type input "31"
click at [833, 521] on table "Account number 30322859 Invoice Balance £ 93.54 First name Paul Surname 31" at bounding box center [645, 495] width 448 height 302
click at [601, 626] on input "Pay Now" at bounding box center [584, 623] width 72 height 24
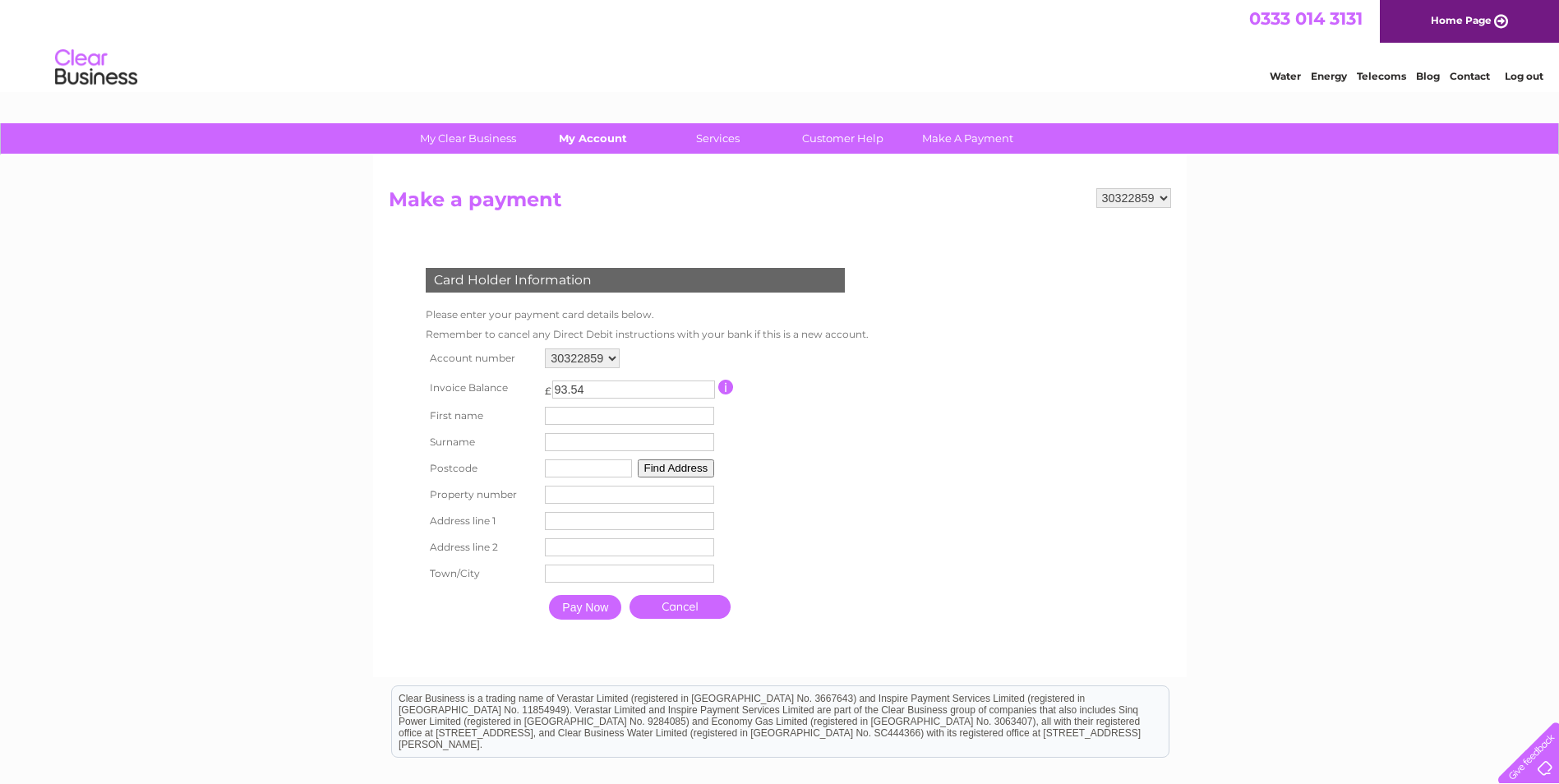
click at [580, 132] on link "My Account" at bounding box center [593, 138] width 136 height 30
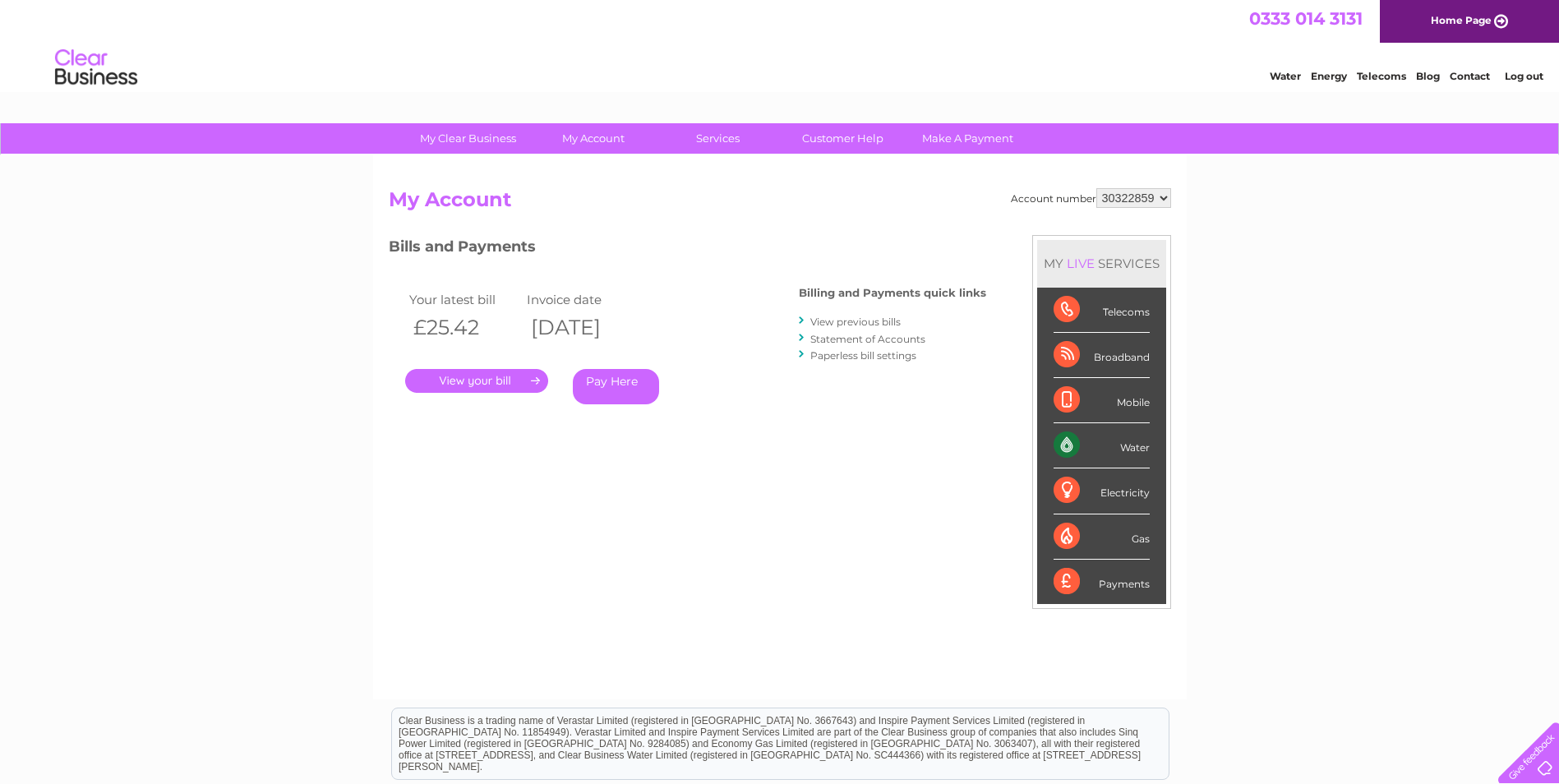
click at [443, 376] on link "." at bounding box center [476, 380] width 143 height 24
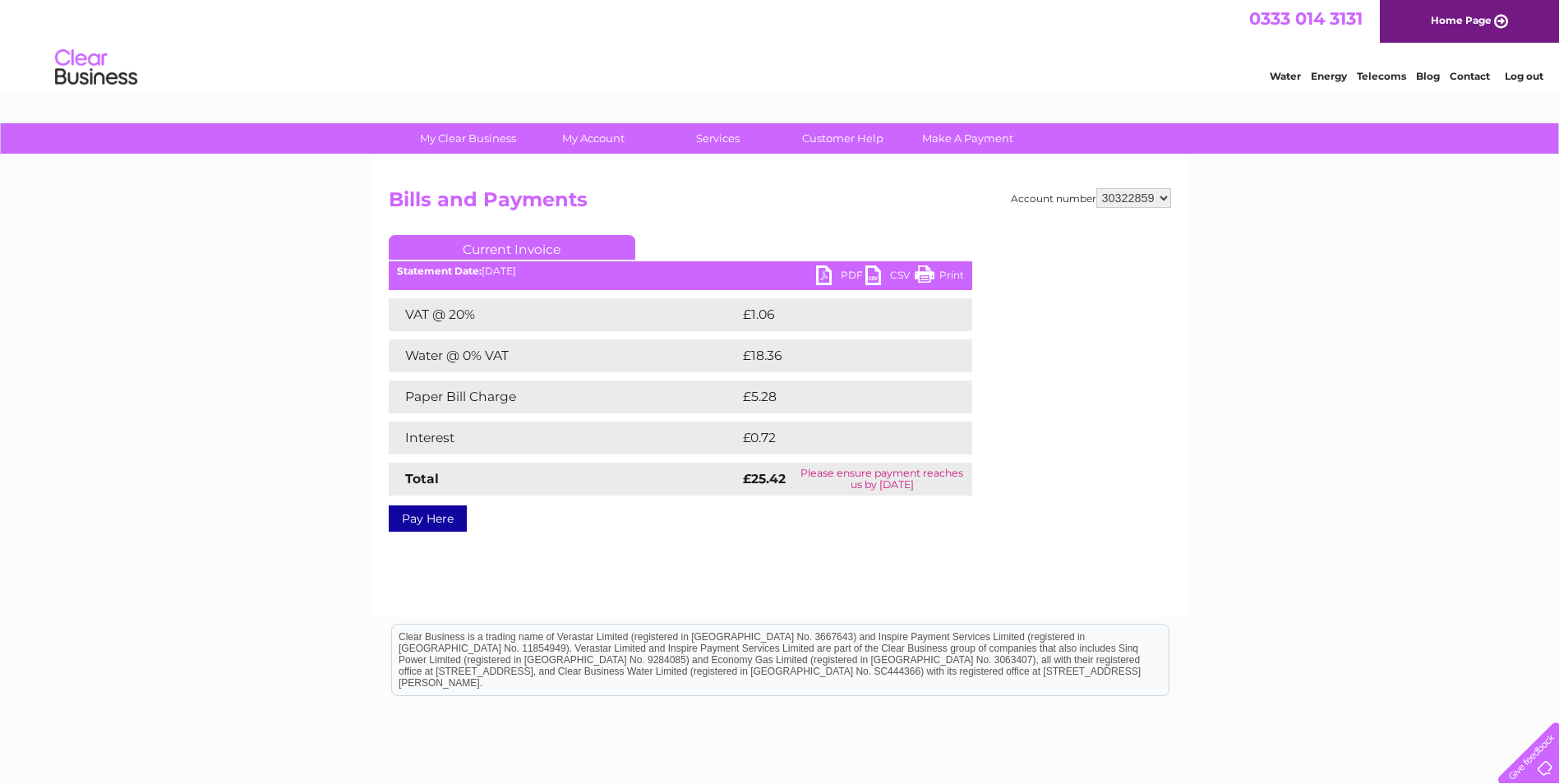
click at [844, 276] on link "PDF" at bounding box center [841, 277] width 50 height 24
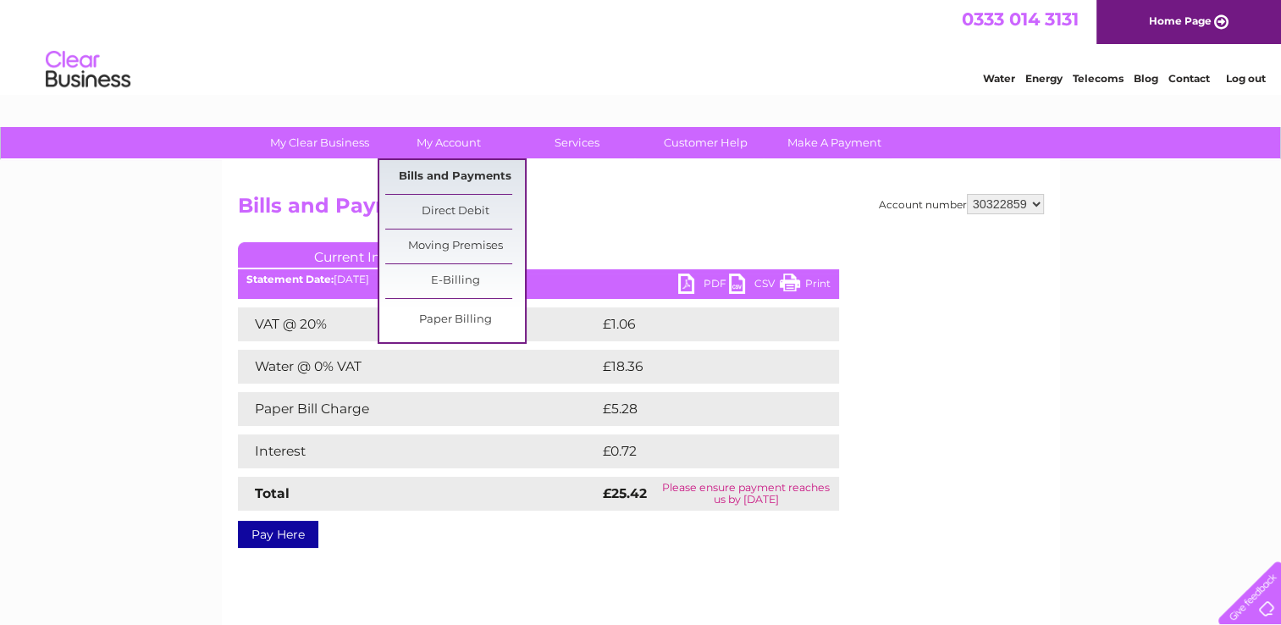
click at [462, 181] on link "Bills and Payments" at bounding box center [455, 177] width 140 height 34
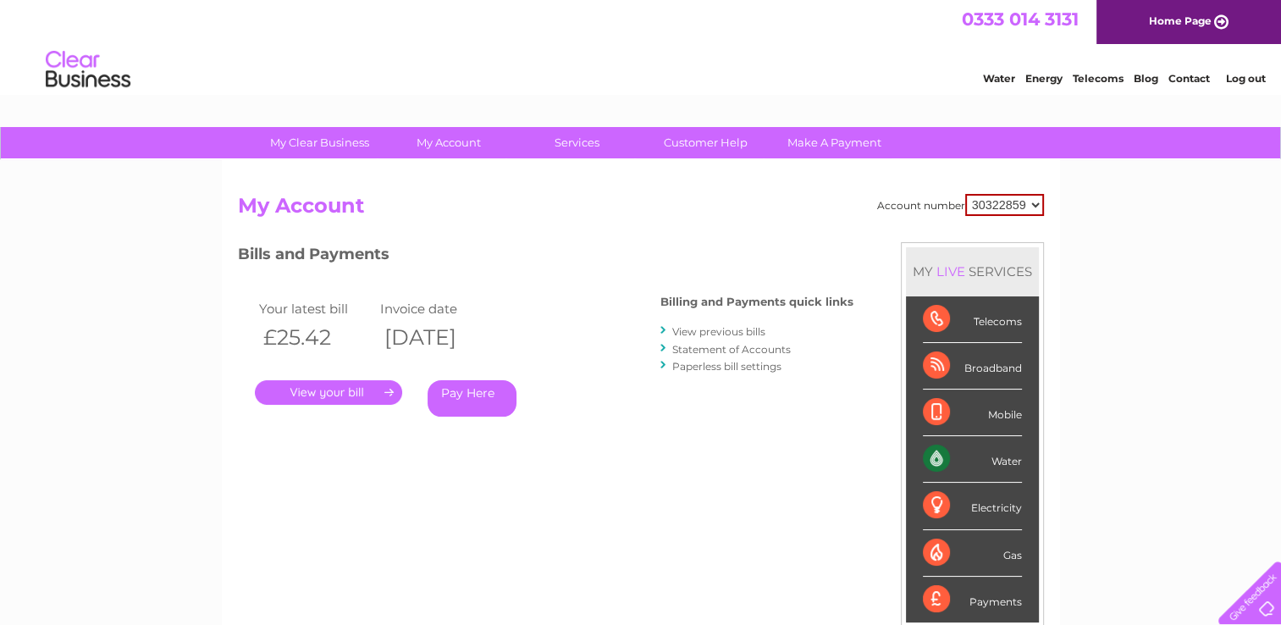
click at [738, 334] on link "View previous bills" at bounding box center [718, 331] width 93 height 13
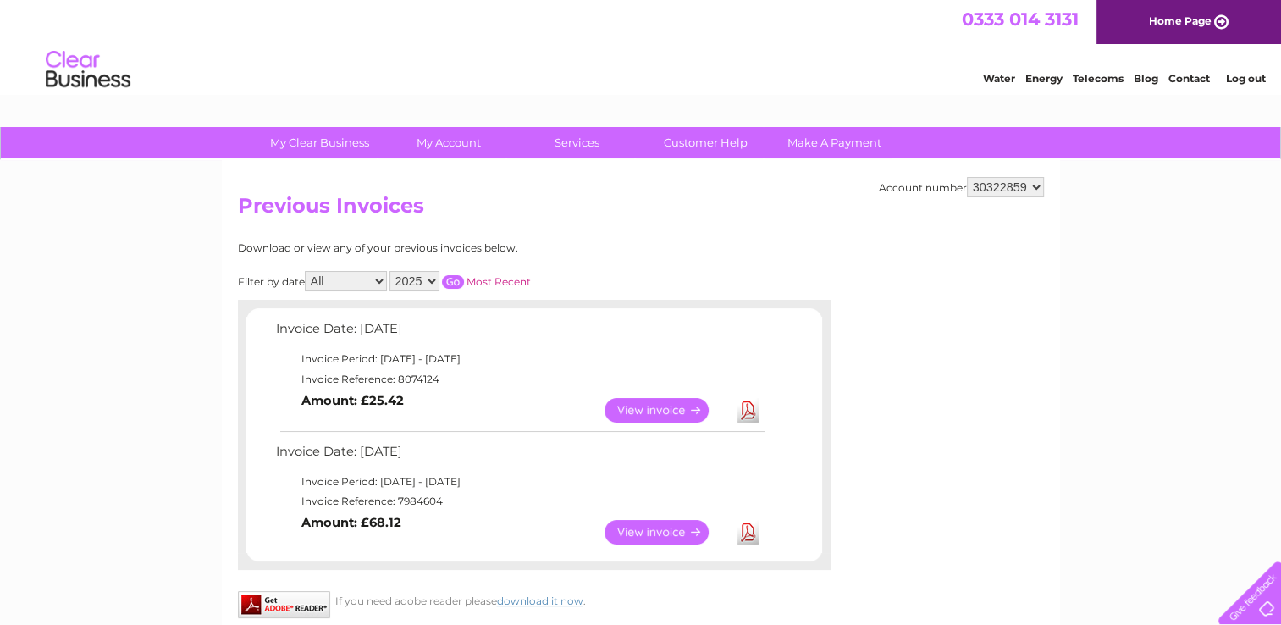
click at [666, 532] on link "View" at bounding box center [666, 532] width 124 height 25
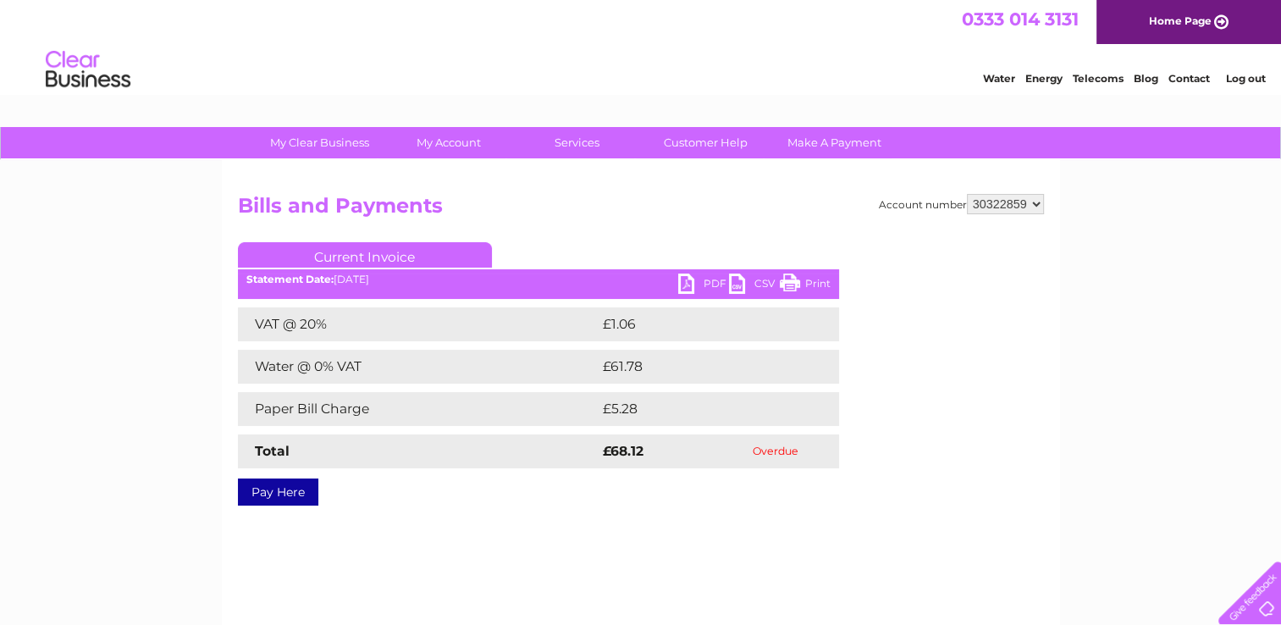
click at [720, 280] on link "PDF" at bounding box center [703, 285] width 51 height 25
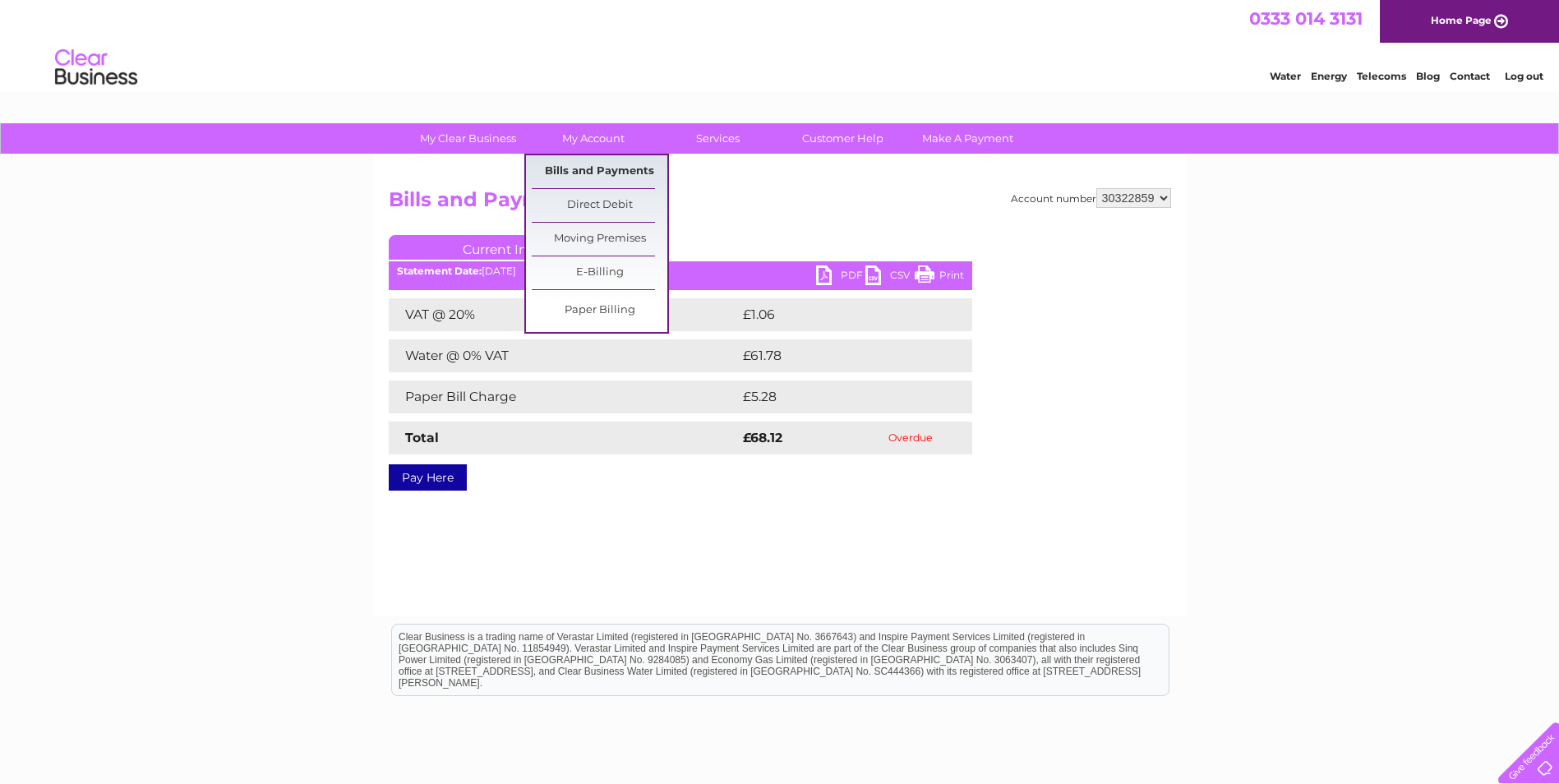
click at [571, 169] on link "Bills and Payments" at bounding box center [600, 172] width 136 height 33
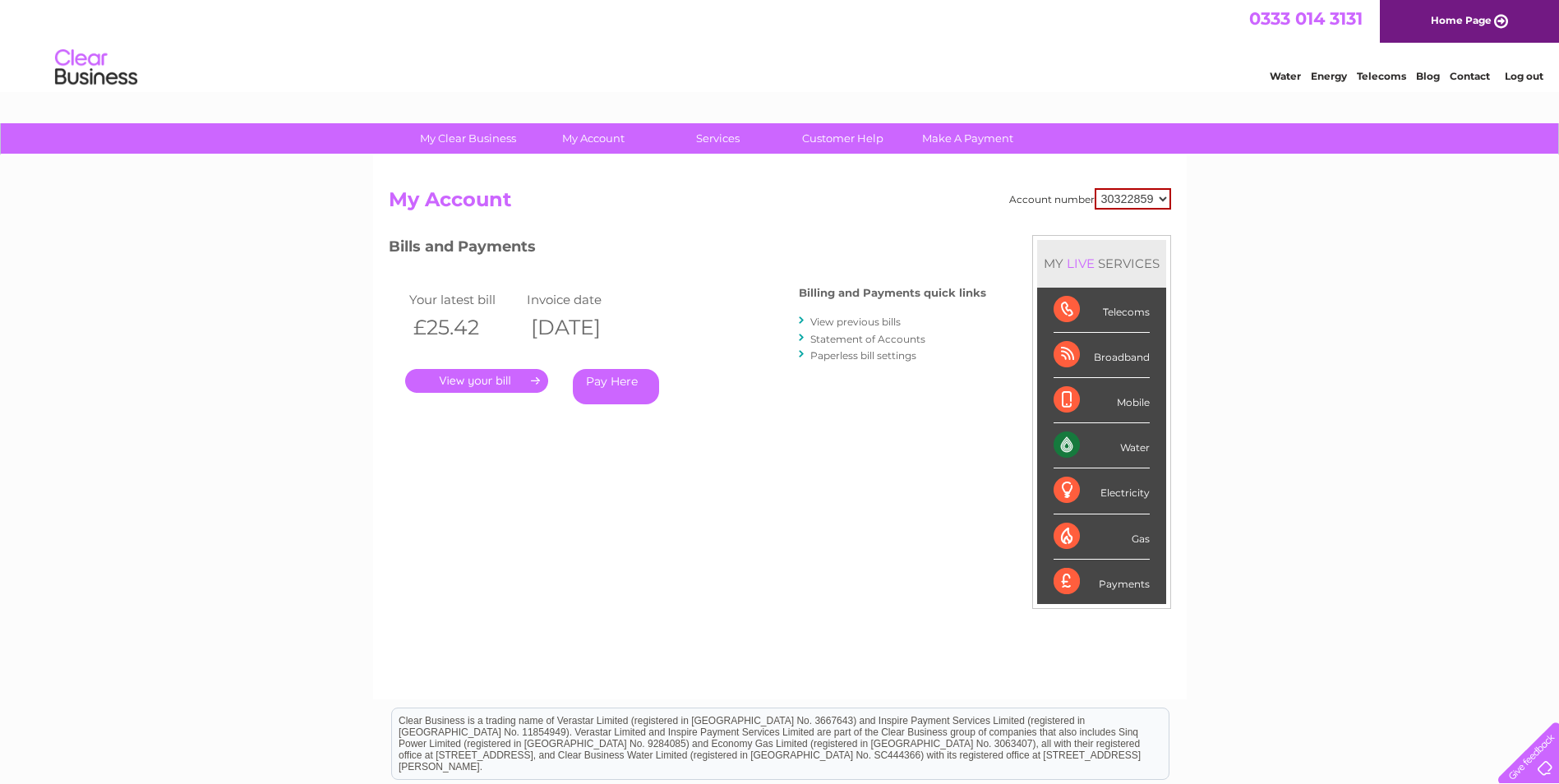
click at [619, 379] on link "Pay Here" at bounding box center [615, 386] width 86 height 35
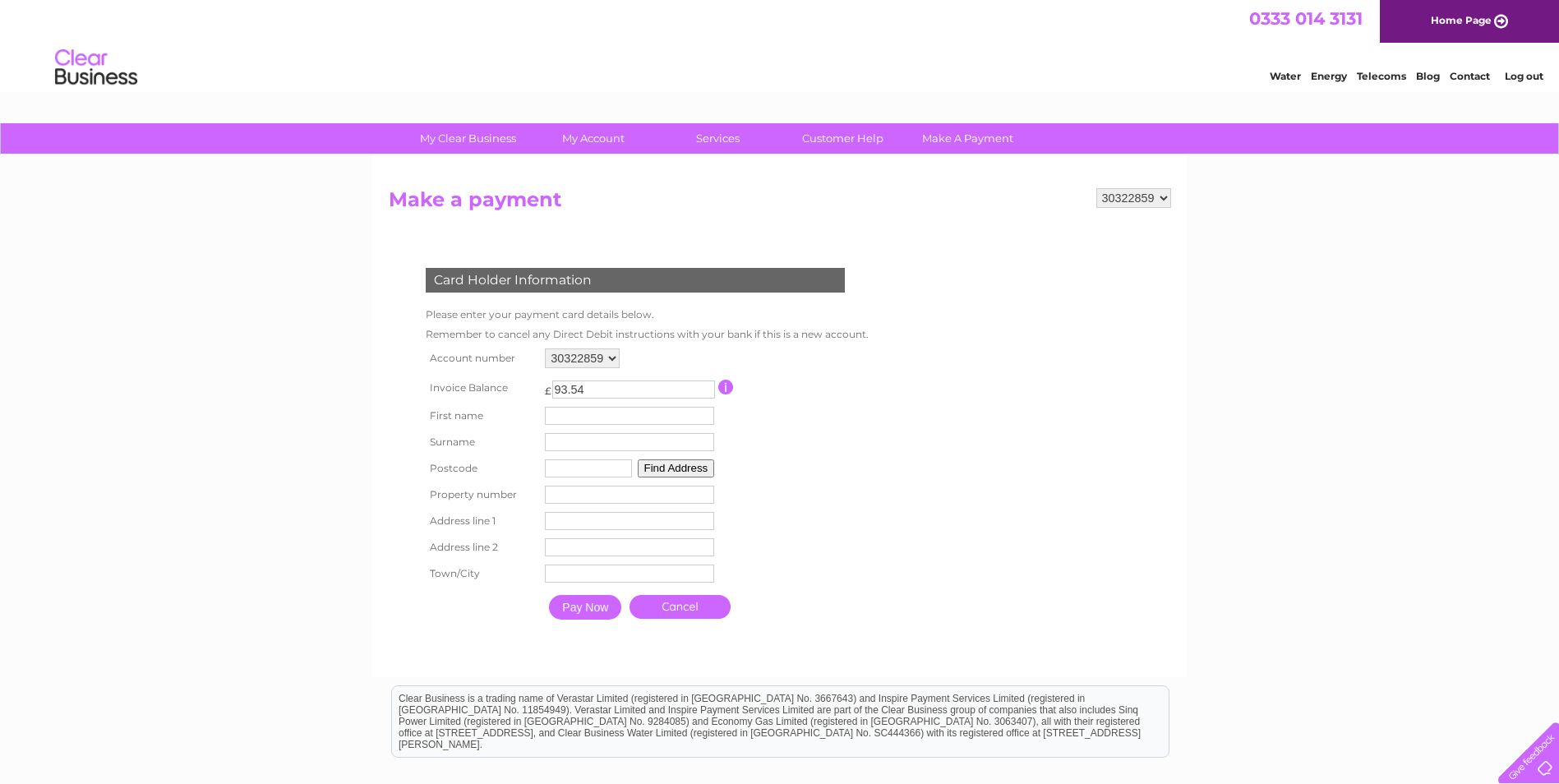
click at [613, 422] on input "text" at bounding box center [629, 415] width 169 height 18
type input "Paul"
type input "Allen"
type input "NE11 0HW"
type input "Unit 31 Kingsway House"
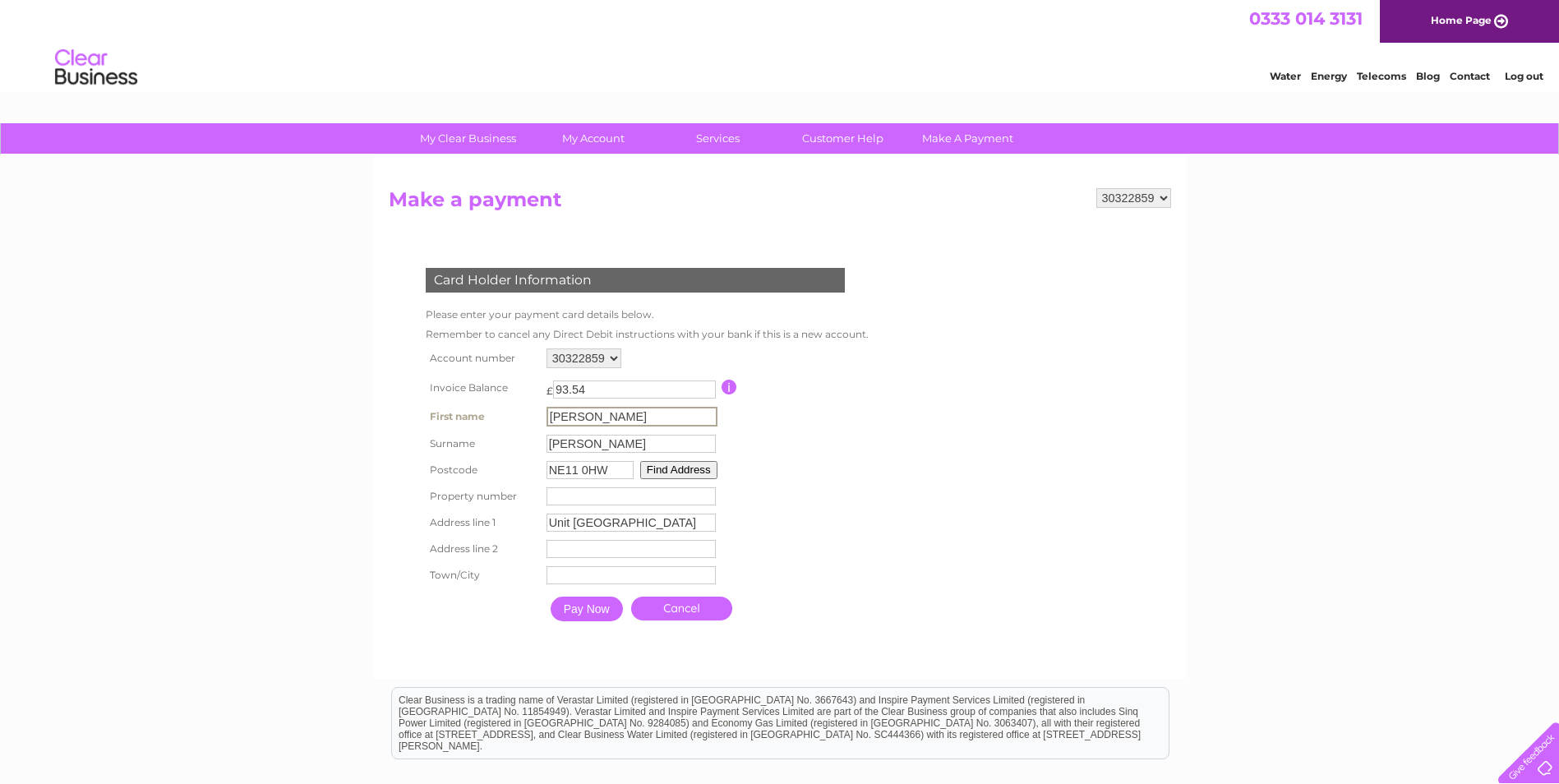
type input "Team Valley Trading Estate"
type input "Gateshead"
click at [594, 501] on input "number" at bounding box center [629, 494] width 169 height 18
type input "31"
click at [597, 599] on input "Pay Now" at bounding box center [584, 606] width 72 height 24
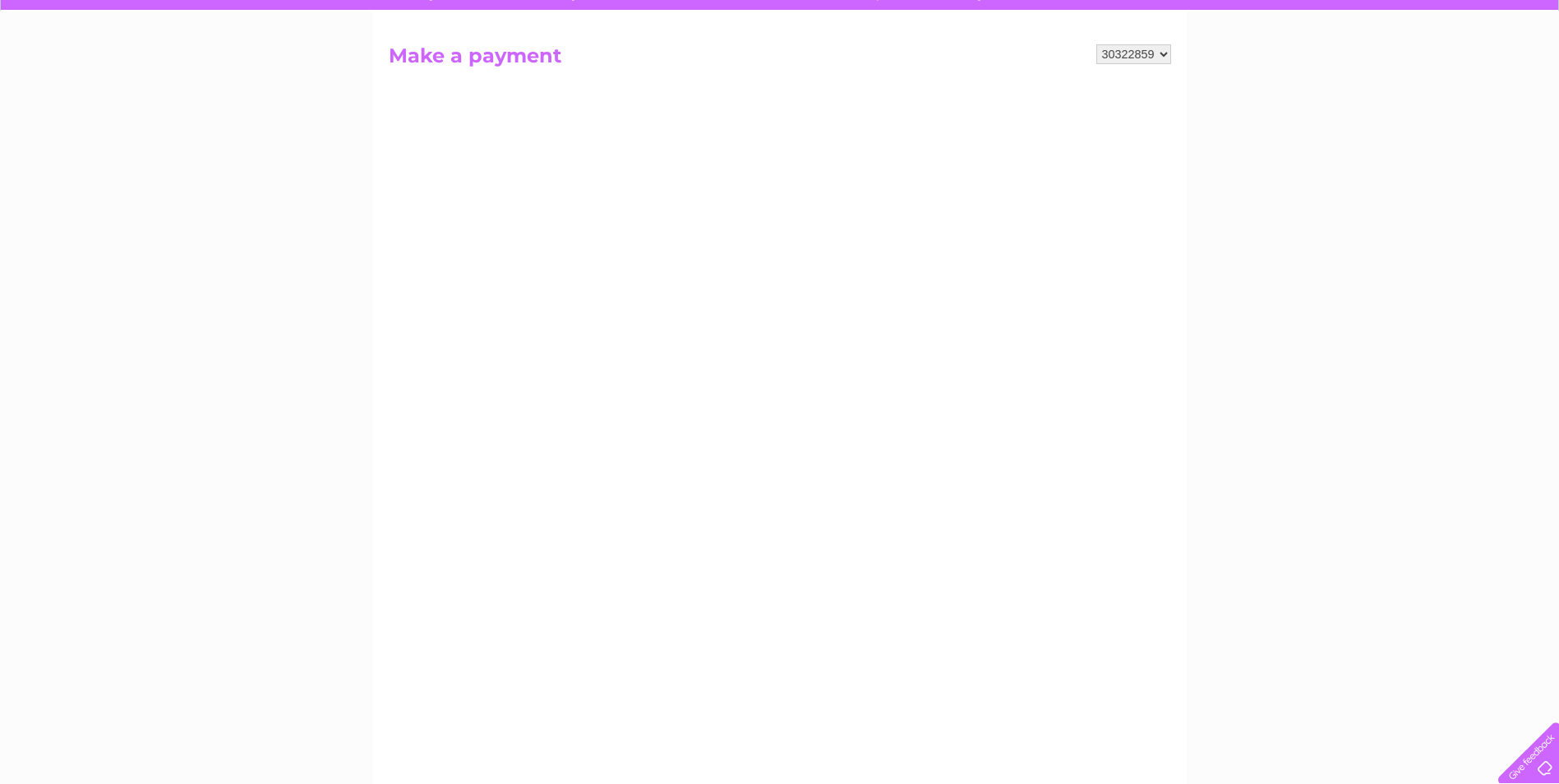
scroll to position [82, 0]
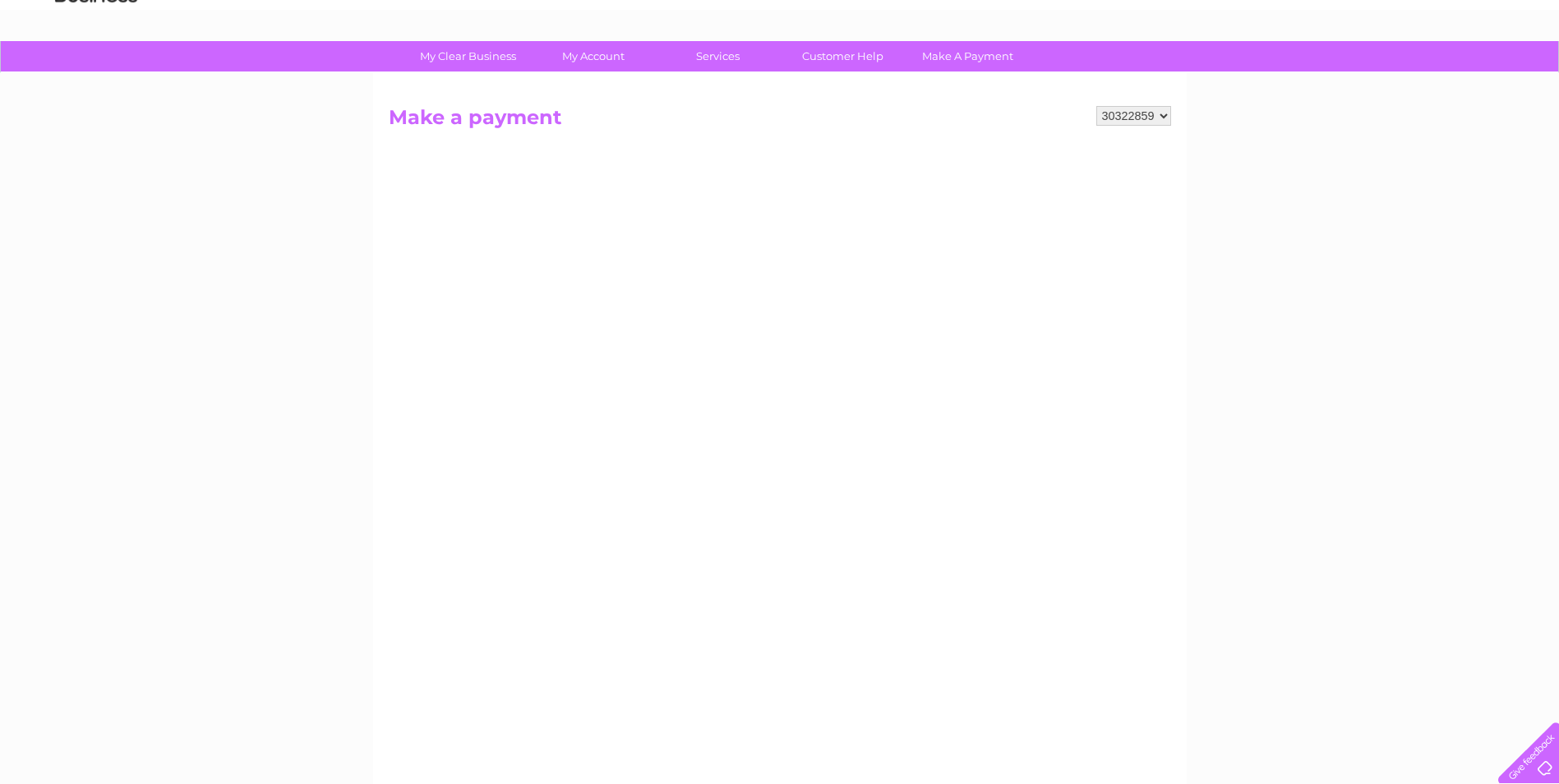
click at [768, 120] on h2 "Make a payment" at bounding box center [780, 121] width 782 height 31
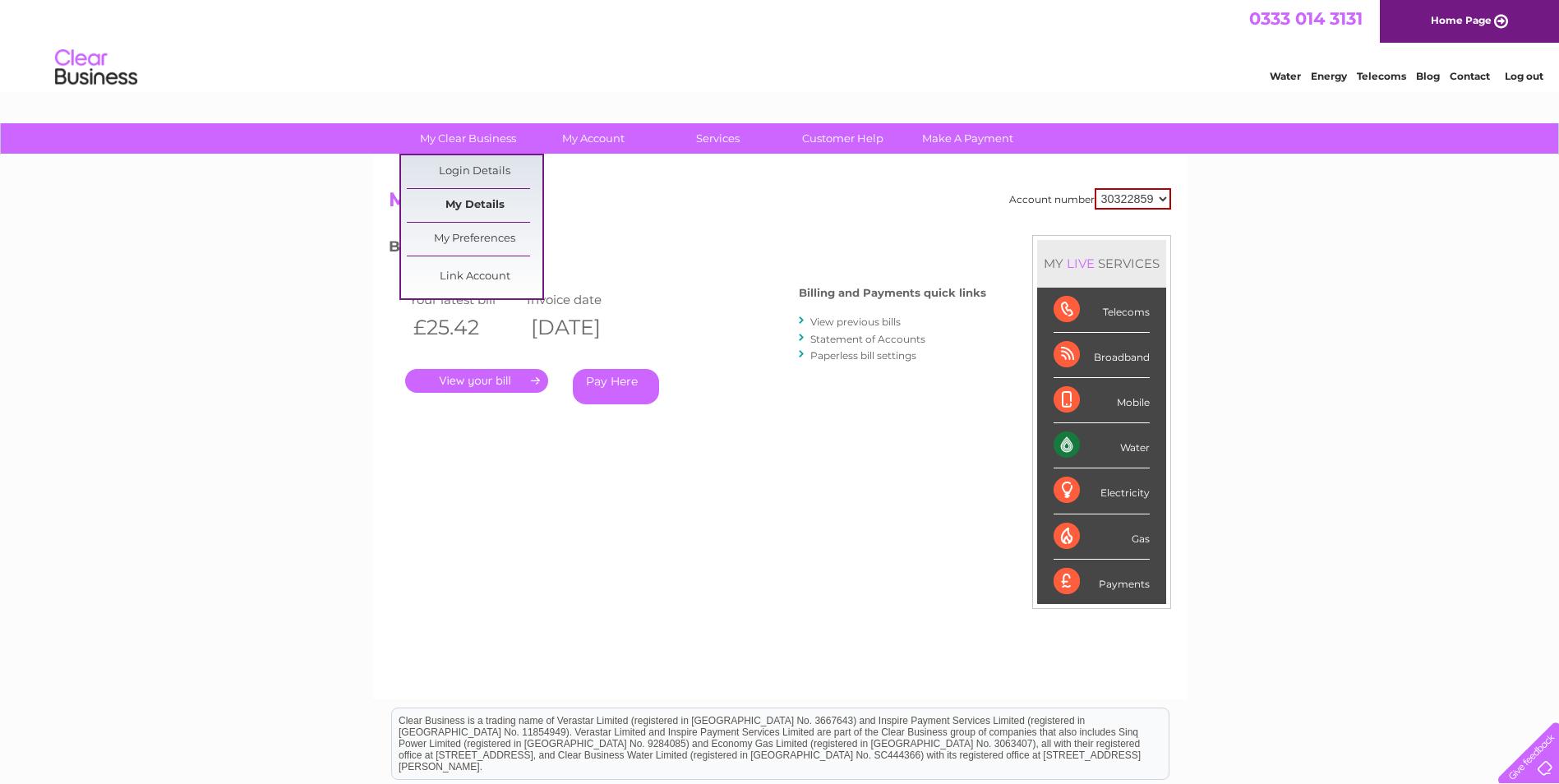
click at [469, 195] on link "My Details" at bounding box center [475, 206] width 136 height 33
